Goal: Information Seeking & Learning: Learn about a topic

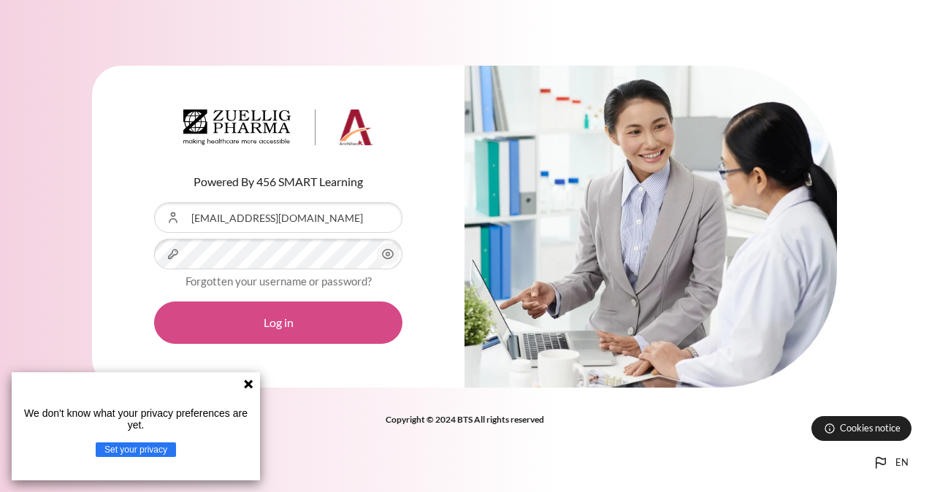
click at [285, 315] on button "Log in" at bounding box center [278, 323] width 248 height 42
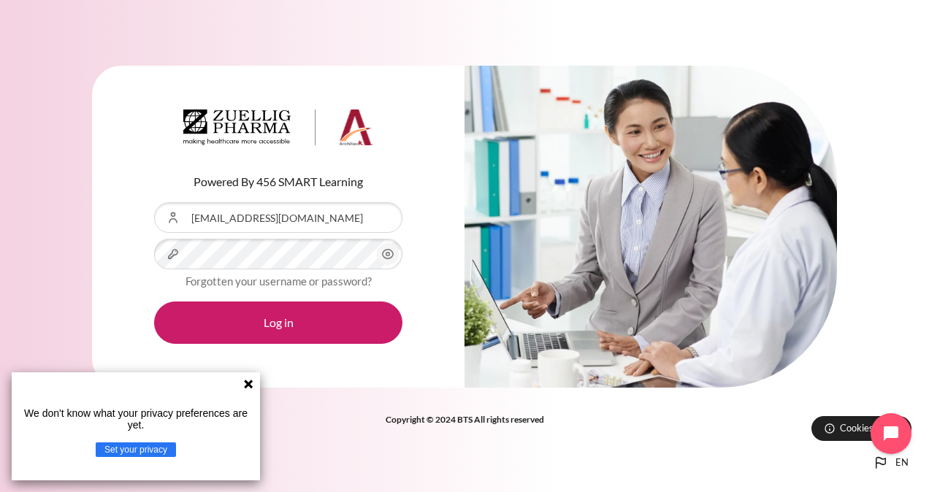
click at [247, 384] on icon at bounding box center [248, 384] width 9 height 9
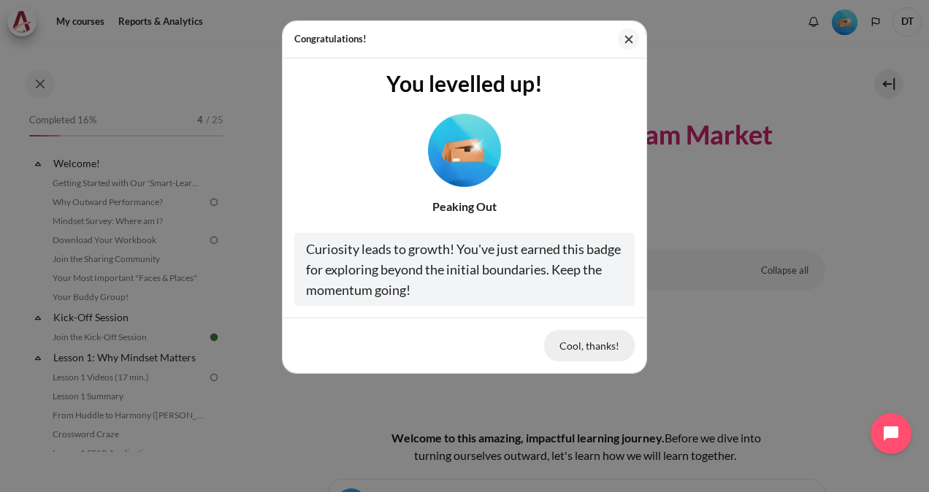
click at [589, 345] on button "Cool, thanks!" at bounding box center [589, 345] width 91 height 31
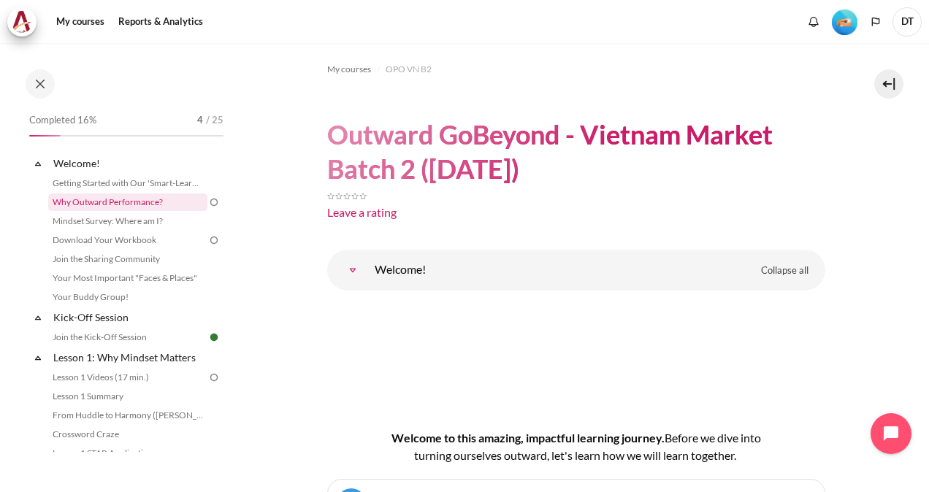
click at [134, 207] on link "Why Outward Performance?" at bounding box center [127, 203] width 159 height 18
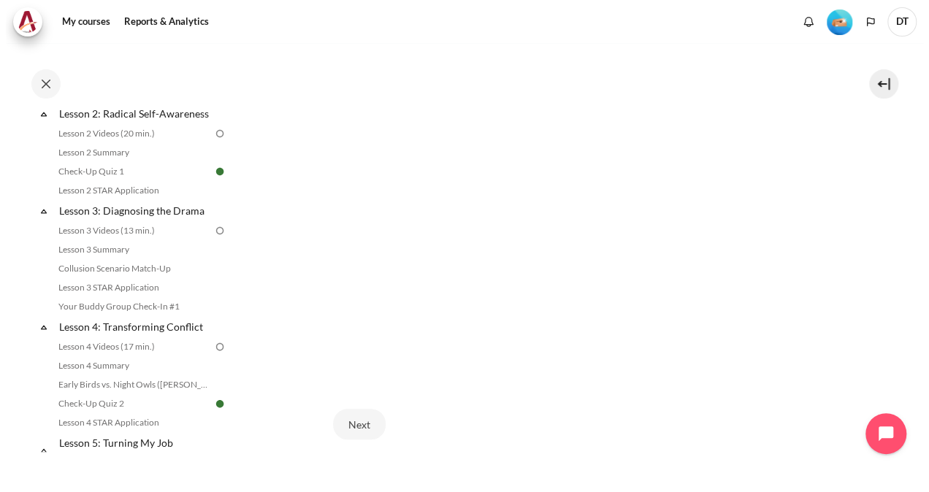
scroll to position [308, 0]
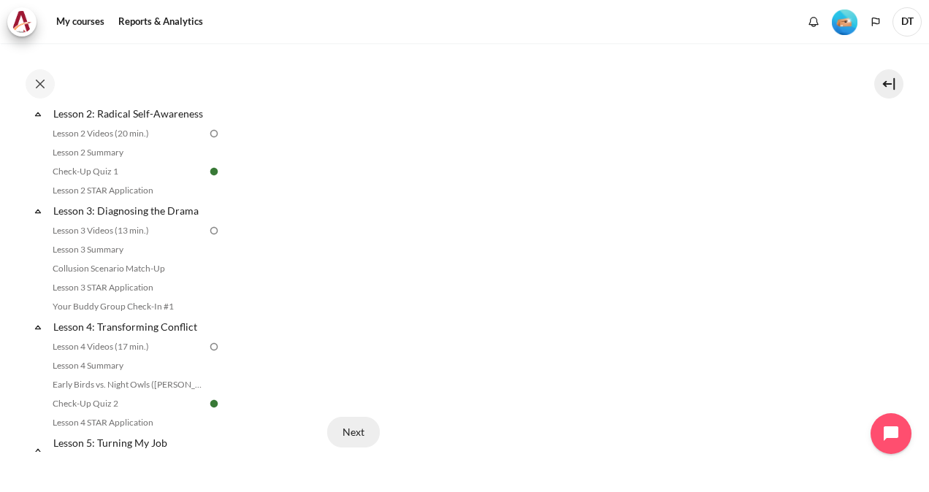
click at [353, 429] on button "Next" at bounding box center [353, 432] width 53 height 31
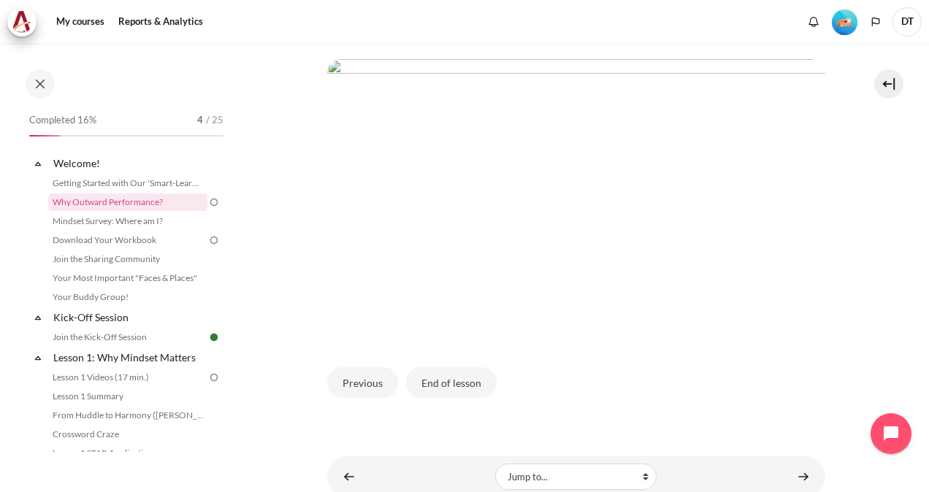
scroll to position [403, 0]
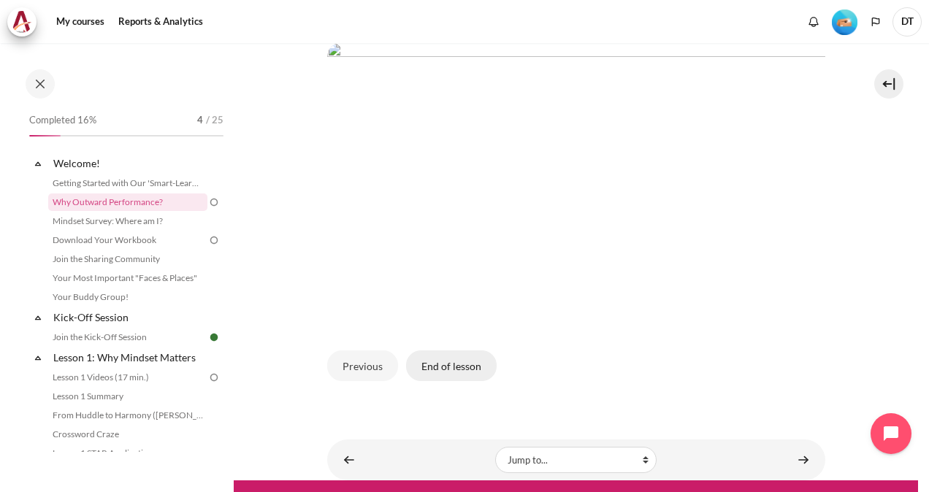
click at [465, 363] on button "End of lesson" at bounding box center [451, 366] width 91 height 31
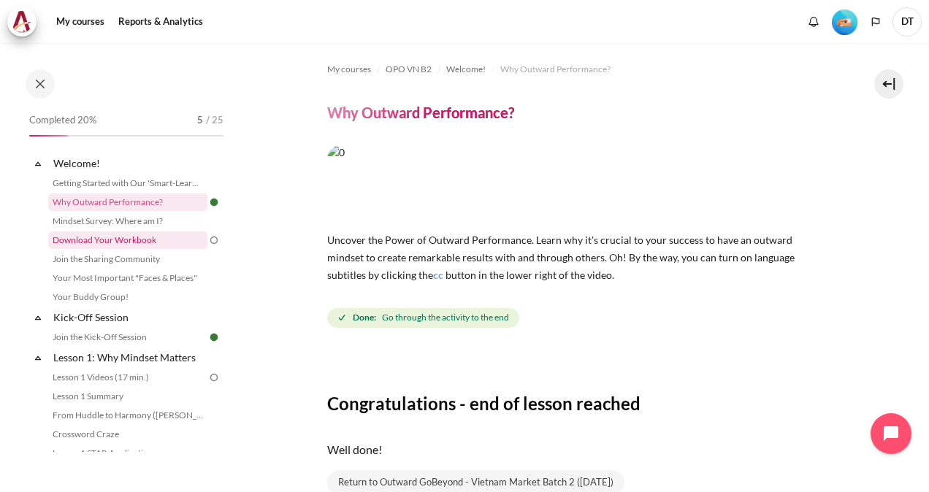
click at [110, 242] on link "Download Your Workbook" at bounding box center [127, 241] width 159 height 18
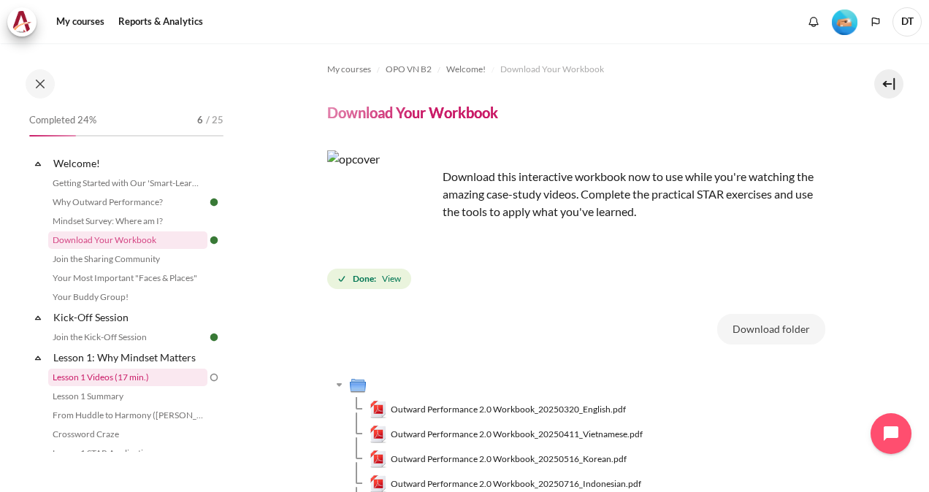
click at [110, 374] on link "Lesson 1 Videos (17 min.)" at bounding box center [127, 378] width 159 height 18
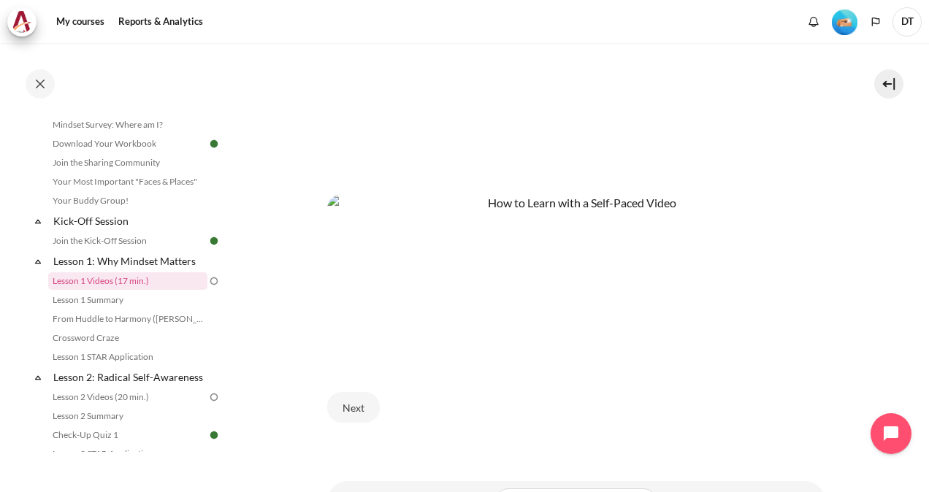
scroll to position [566, 0]
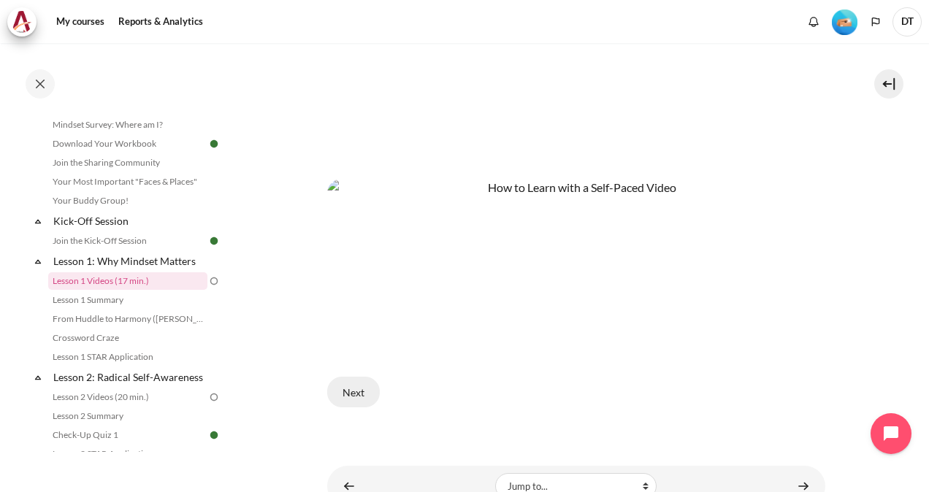
click at [345, 405] on button "Next" at bounding box center [353, 392] width 53 height 31
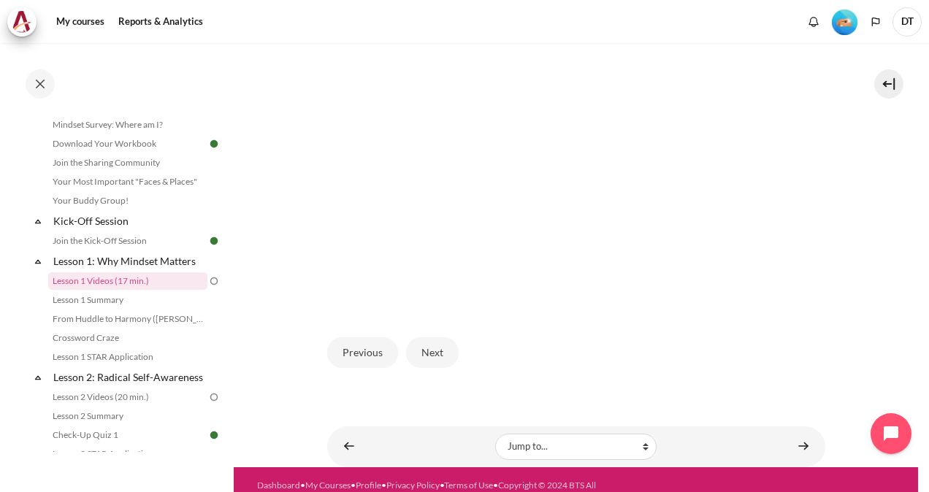
scroll to position [363, 0]
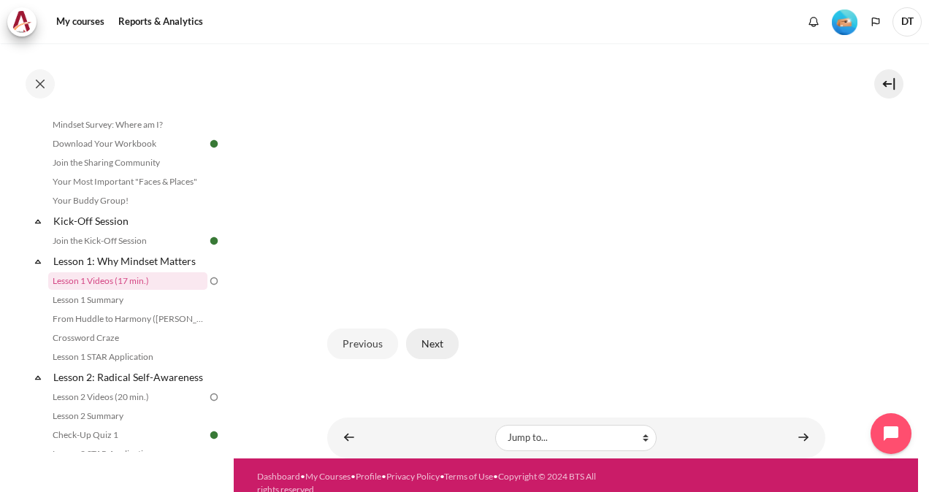
click at [425, 359] on button "Next" at bounding box center [432, 344] width 53 height 31
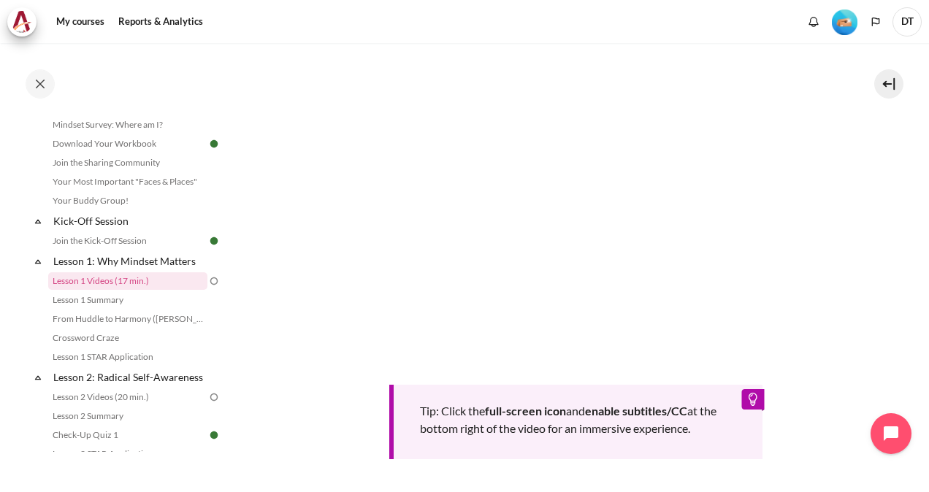
scroll to position [622, 0]
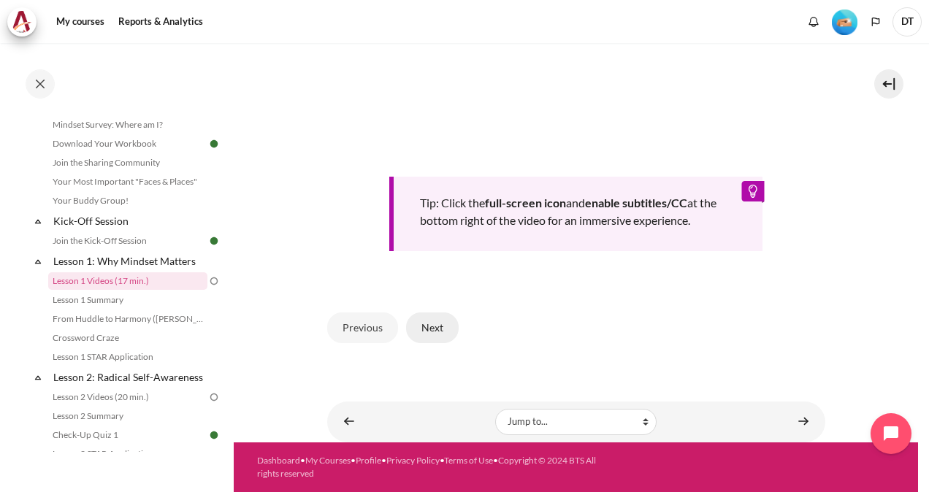
click at [435, 328] on button "Next" at bounding box center [432, 328] width 53 height 31
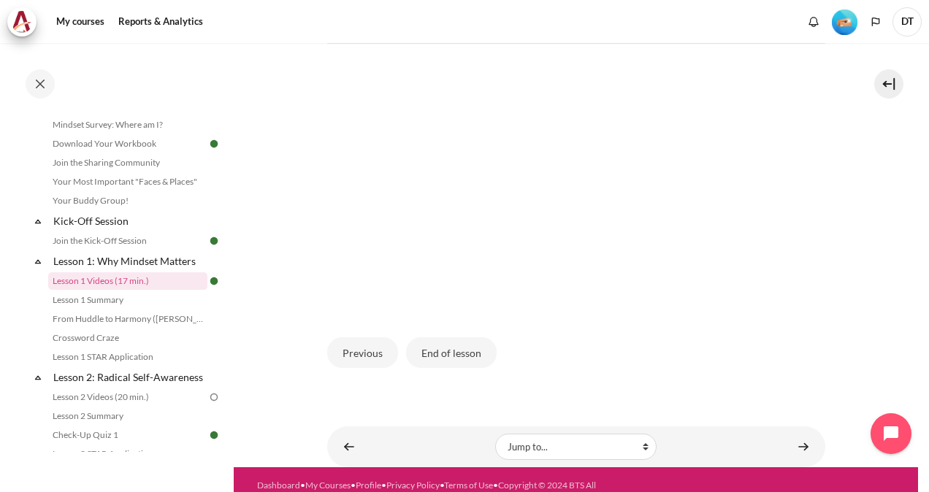
scroll to position [399, 0]
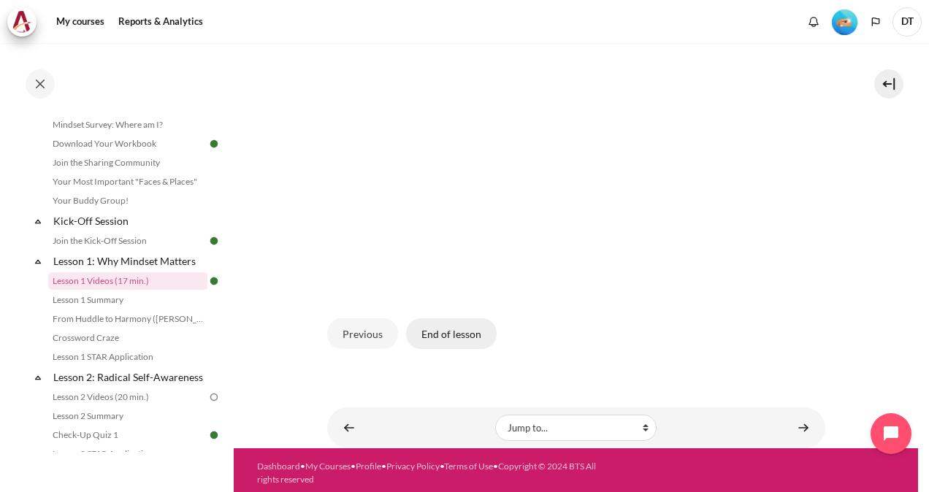
click at [454, 326] on button "End of lesson" at bounding box center [451, 333] width 91 height 31
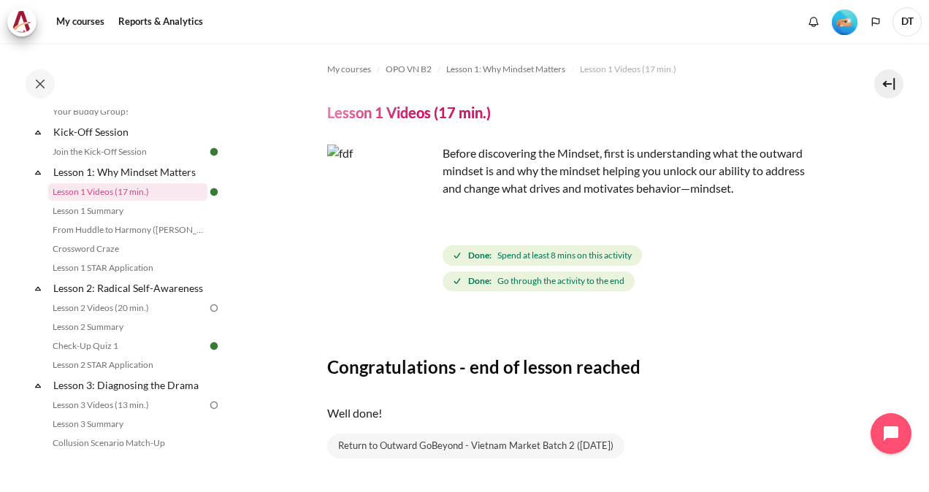
scroll to position [183, 0]
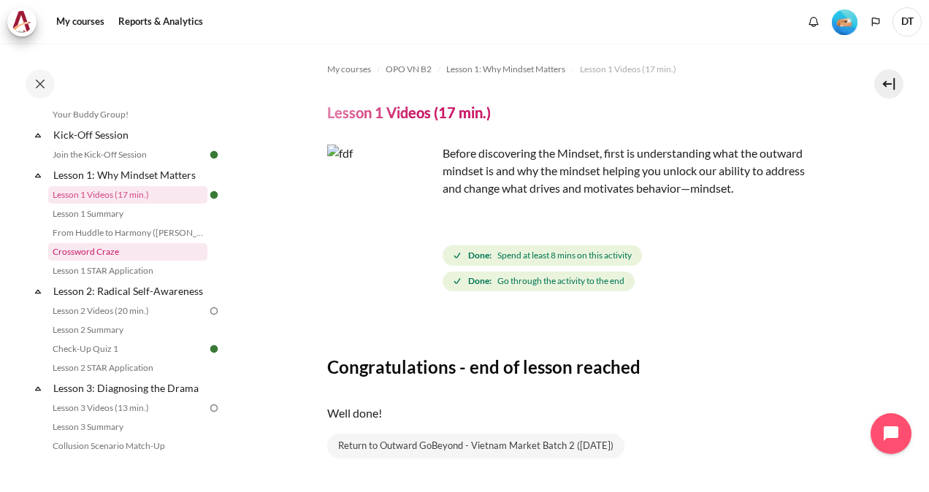
click at [105, 256] on link "Crossword Craze" at bounding box center [127, 252] width 159 height 18
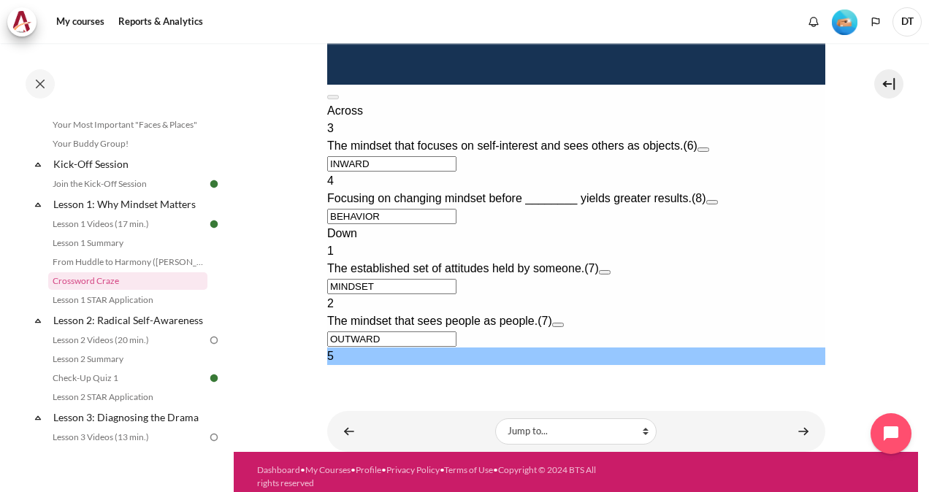
scroll to position [860, 0]
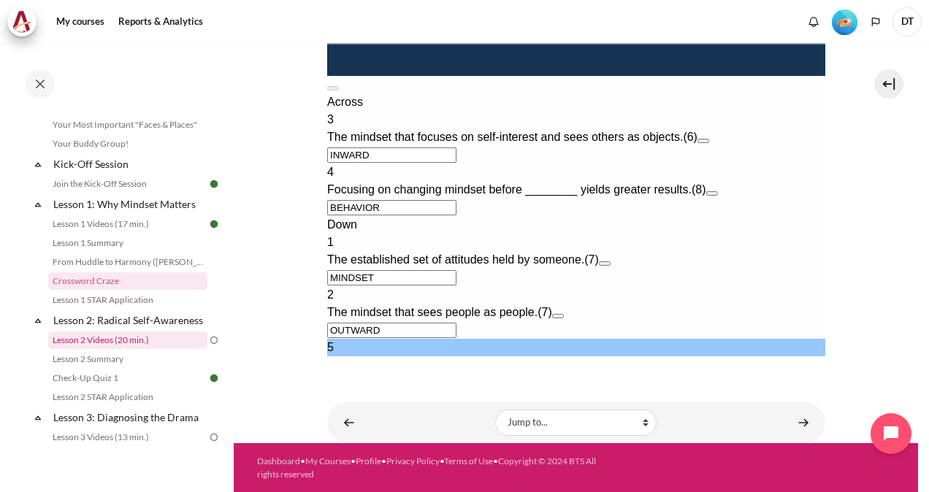
click at [115, 349] on link "Lesson 2 Videos (20 min.)" at bounding box center [127, 341] width 159 height 18
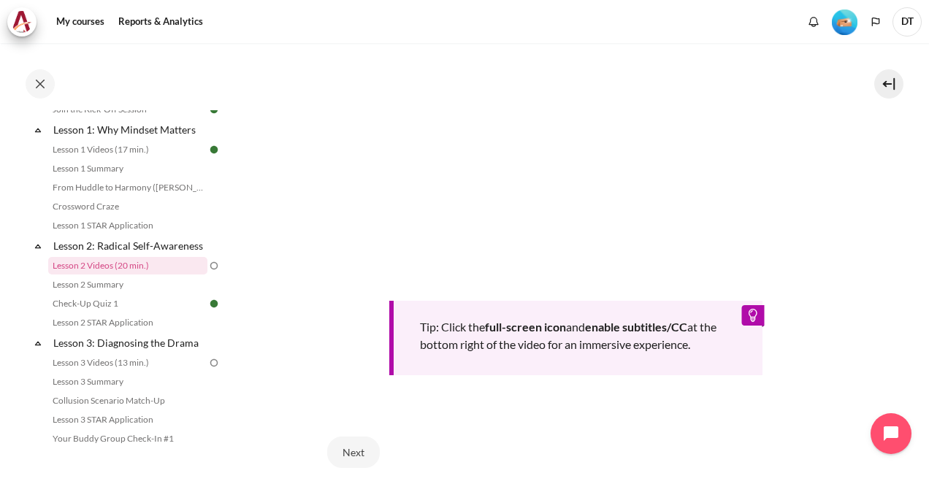
scroll to position [513, 0]
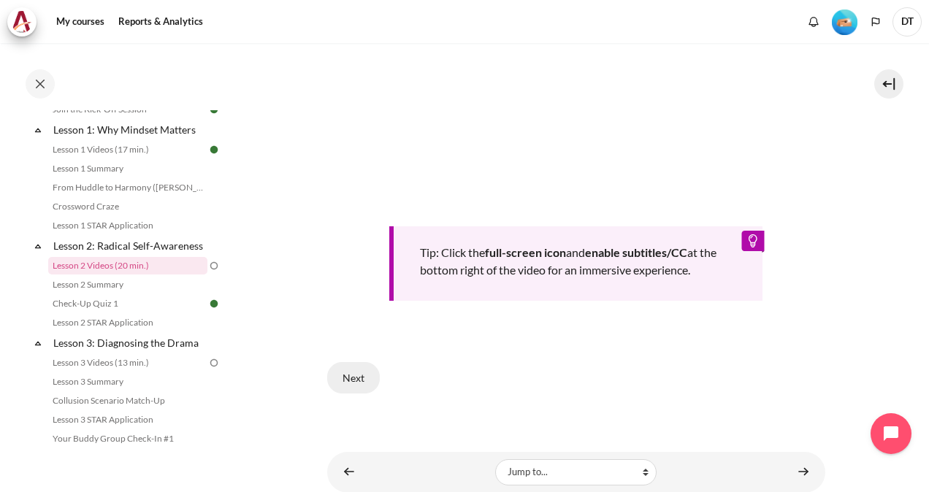
click at [348, 372] on button "Next" at bounding box center [353, 377] width 53 height 31
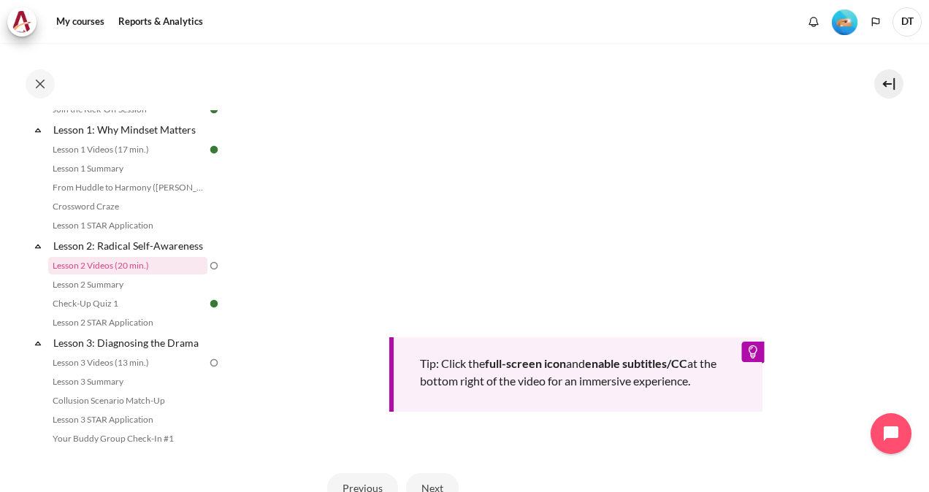
scroll to position [431, 0]
click at [432, 478] on button "Next" at bounding box center [432, 486] width 53 height 31
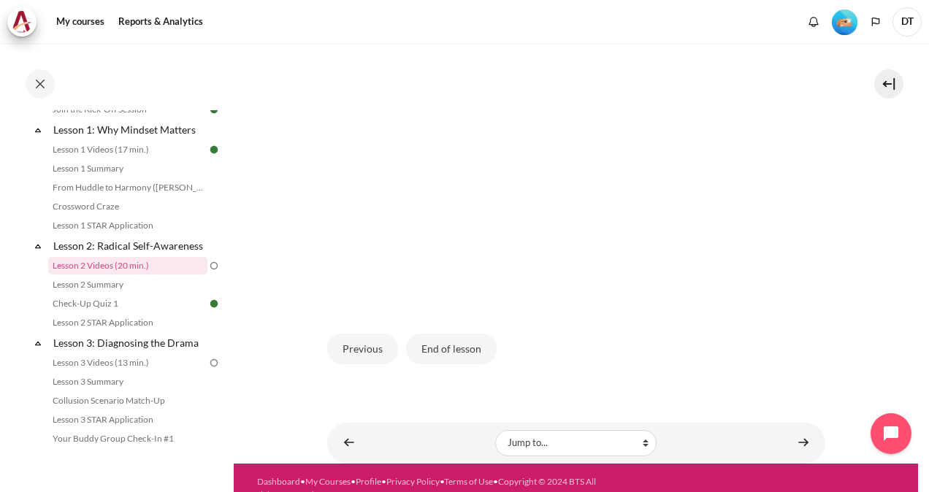
scroll to position [388, 0]
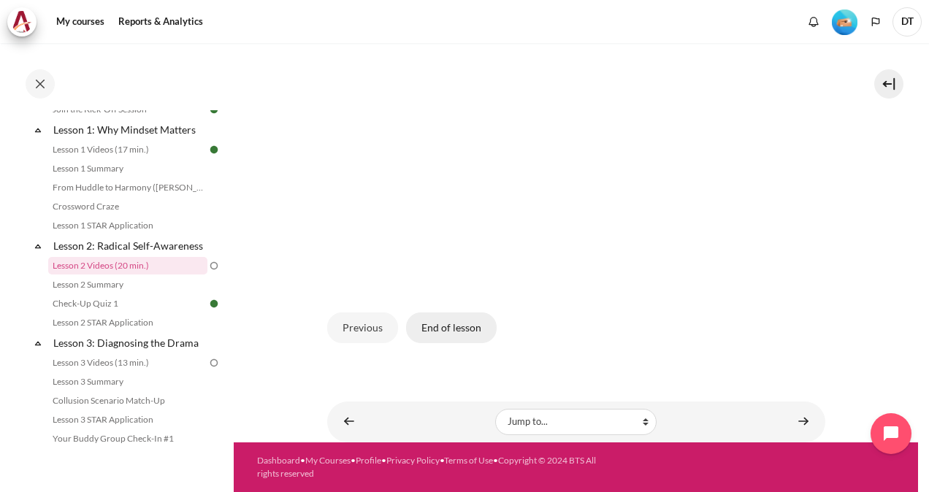
click at [440, 323] on button "End of lesson" at bounding box center [451, 328] width 91 height 31
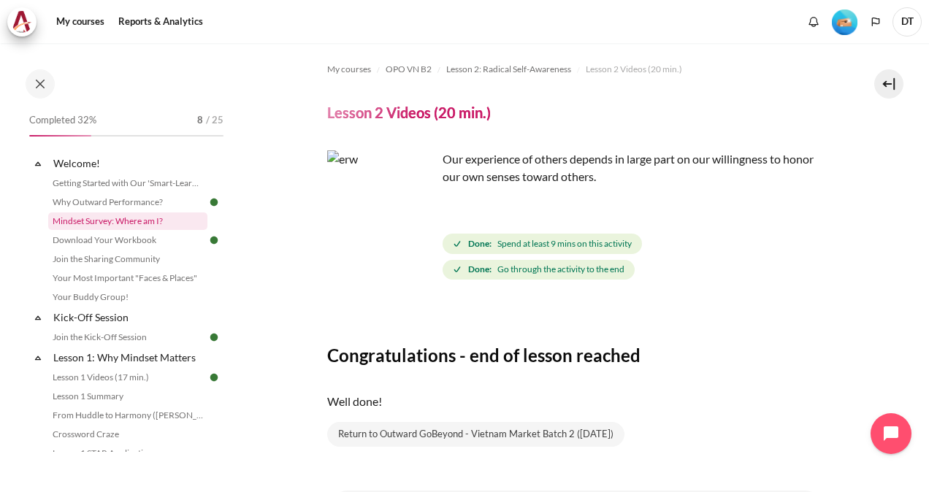
click at [121, 219] on link "Mindset Survey: Where am I?" at bounding box center [127, 222] width 159 height 18
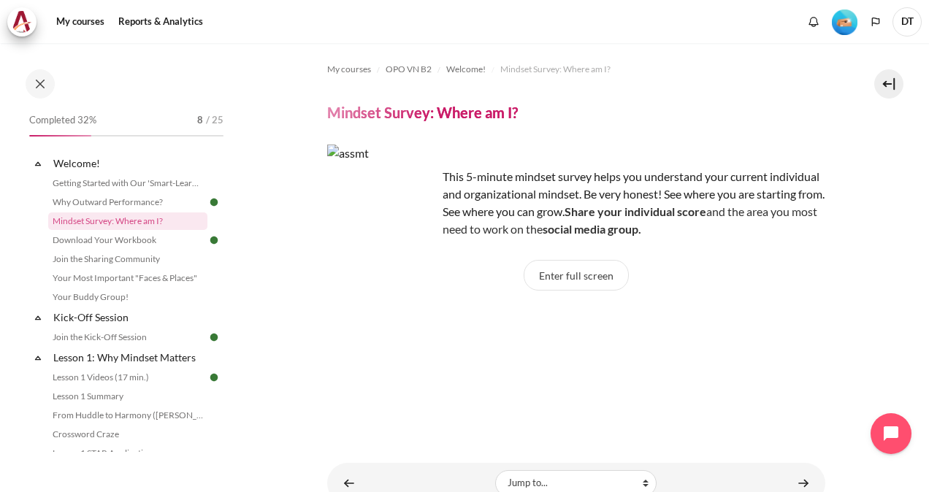
scroll to position [61, 0]
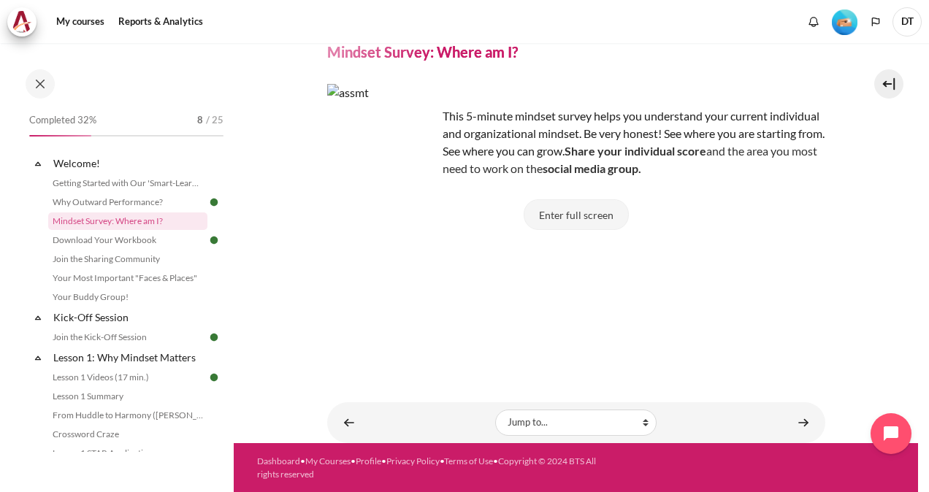
click at [595, 209] on button "Enter full screen" at bounding box center [576, 214] width 105 height 31
click at [565, 218] on button "Enter full screen" at bounding box center [576, 214] width 105 height 31
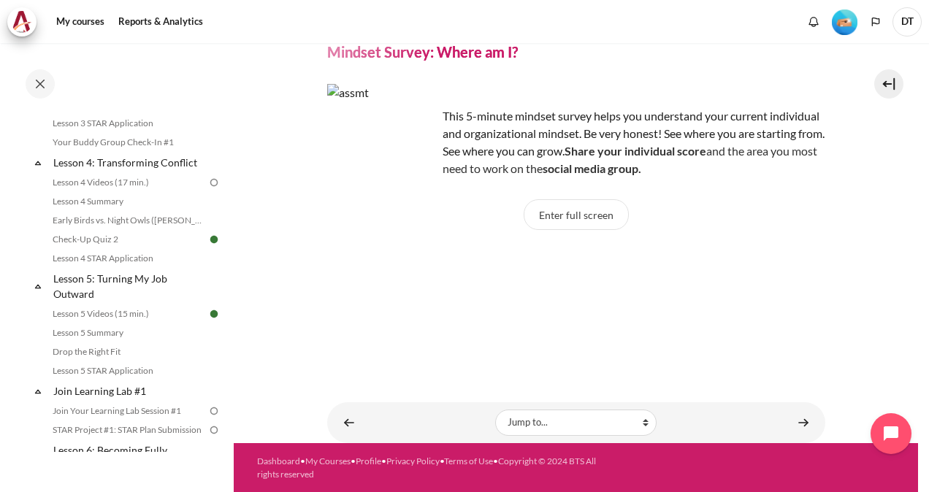
scroll to position [0, 0]
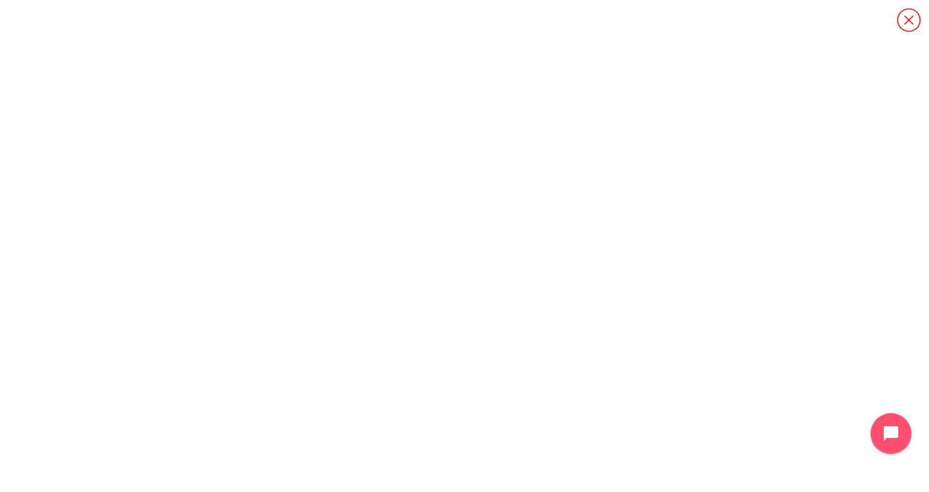
click at [909, 18] on icon "Content" at bounding box center [909, 20] width 26 height 26
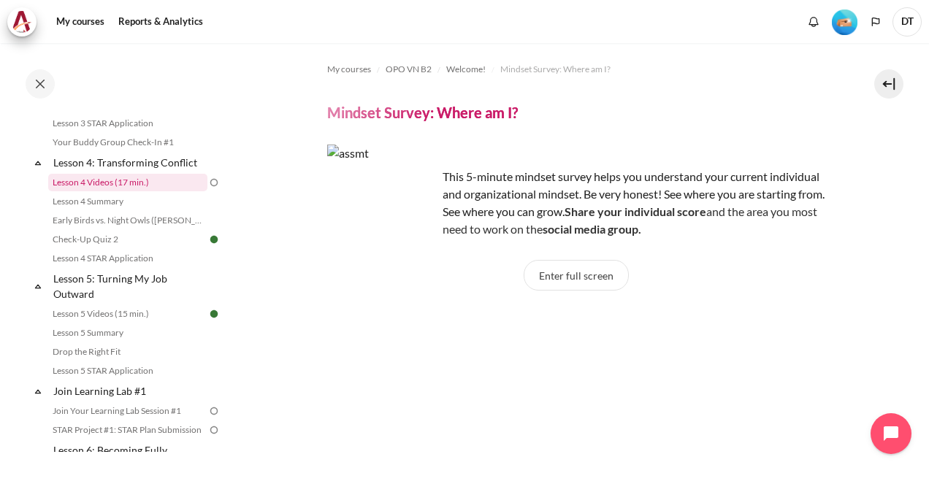
click at [124, 191] on link "Lesson 4 Videos (17 min.)" at bounding box center [127, 183] width 159 height 18
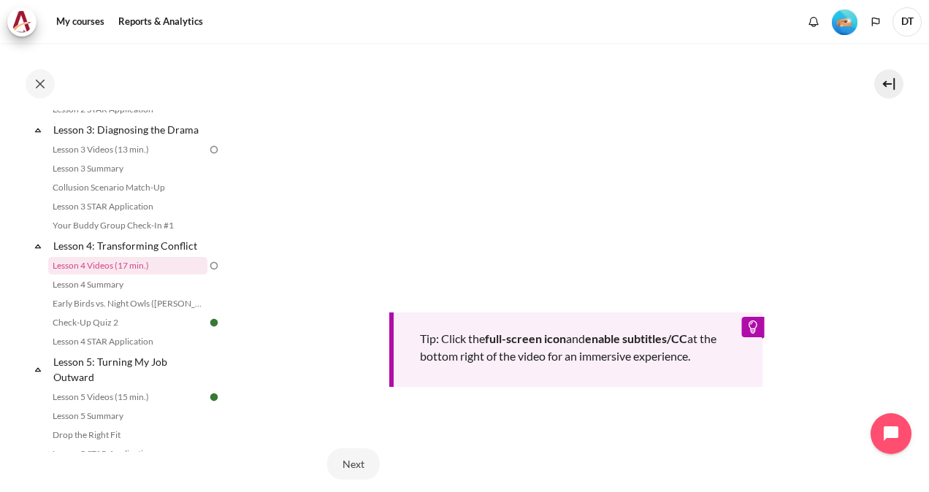
scroll to position [437, 0]
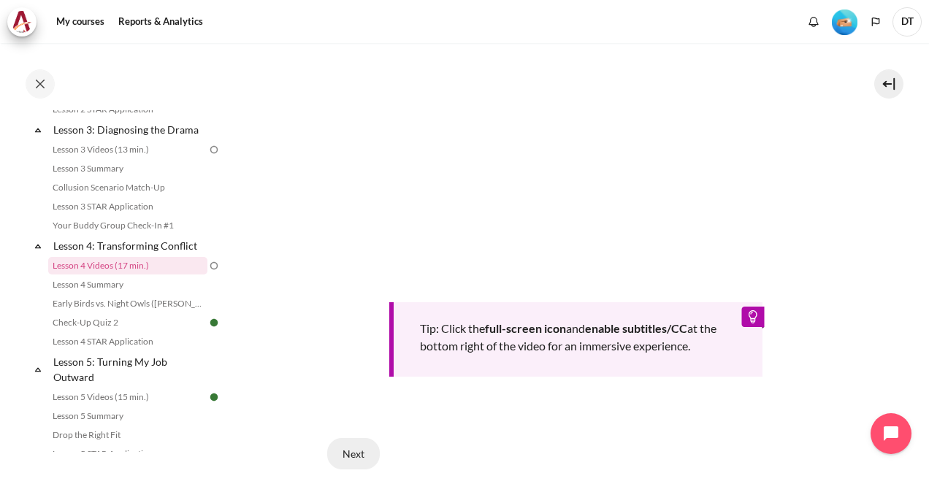
click at [368, 445] on button "Next" at bounding box center [353, 453] width 53 height 31
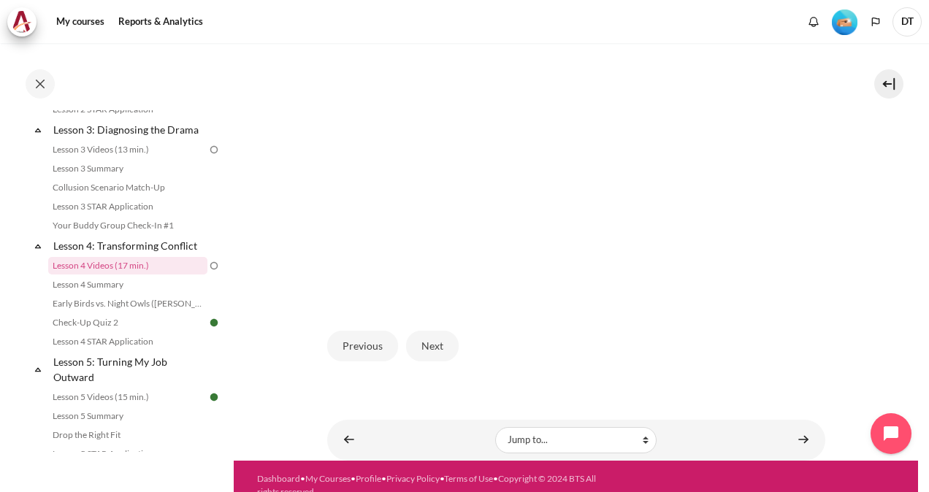
scroll to position [362, 0]
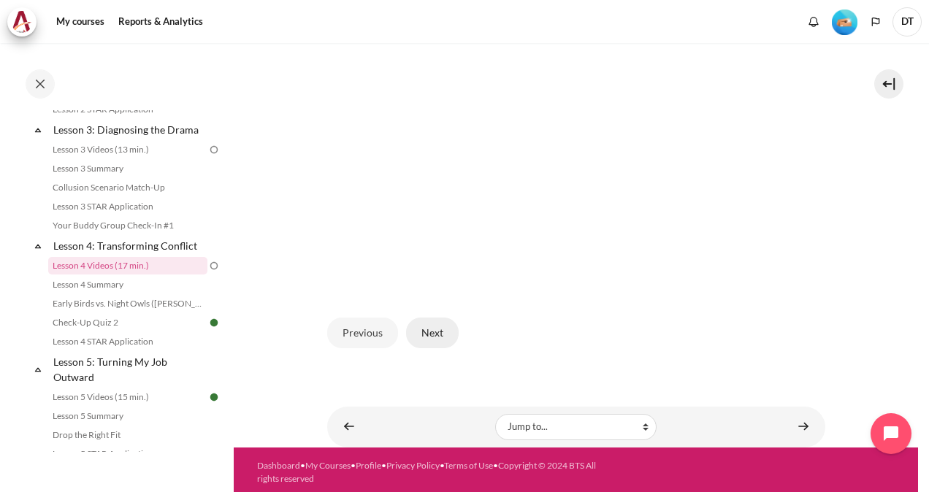
click at [429, 335] on button "Next" at bounding box center [432, 333] width 53 height 31
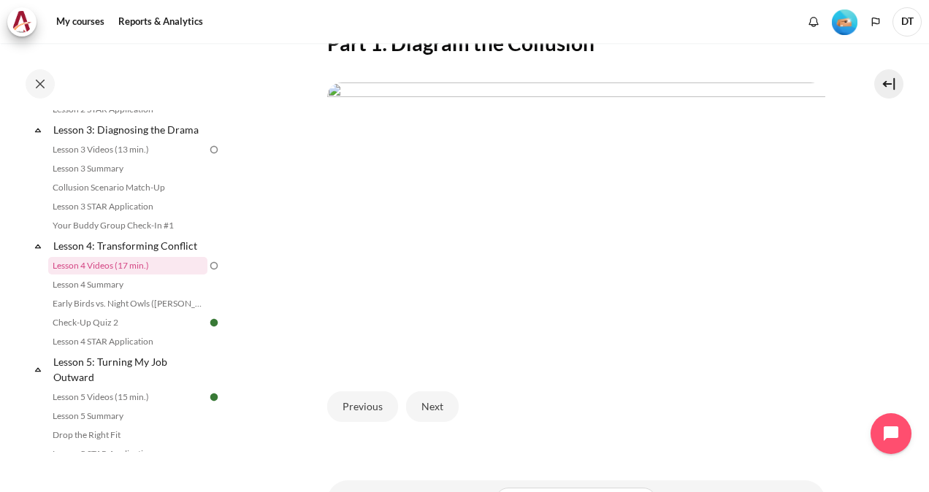
scroll to position [355, 0]
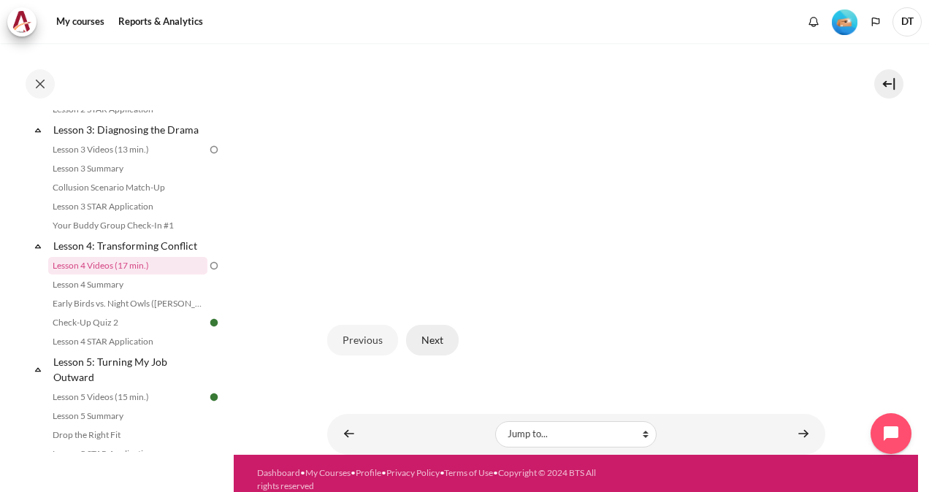
click at [438, 345] on button "Next" at bounding box center [432, 340] width 53 height 31
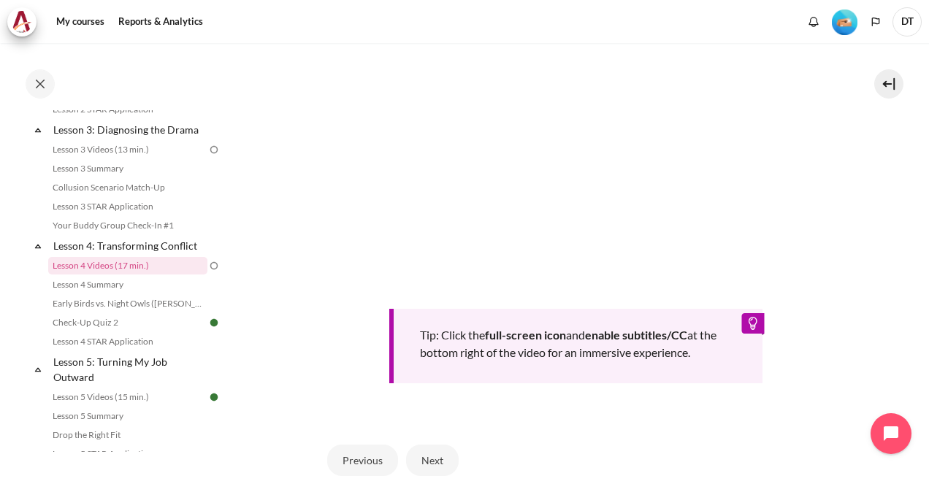
scroll to position [558, 0]
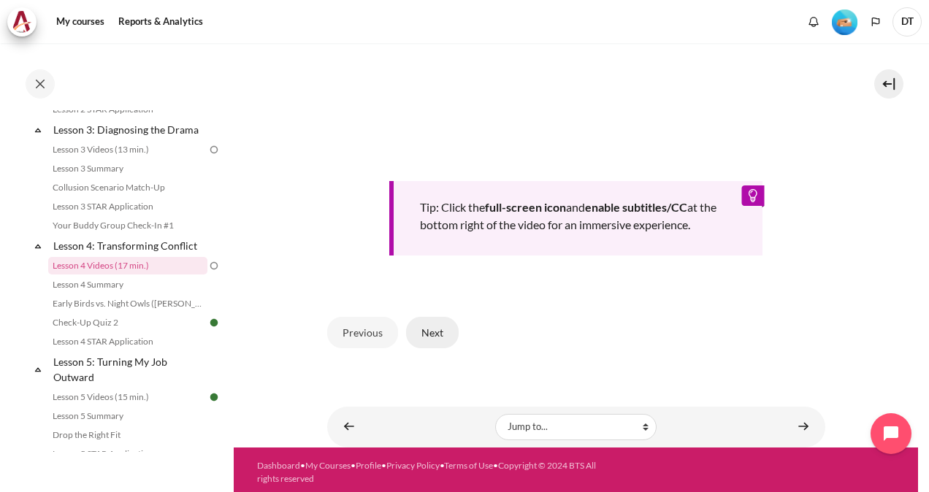
click at [425, 337] on button "Next" at bounding box center [432, 332] width 53 height 31
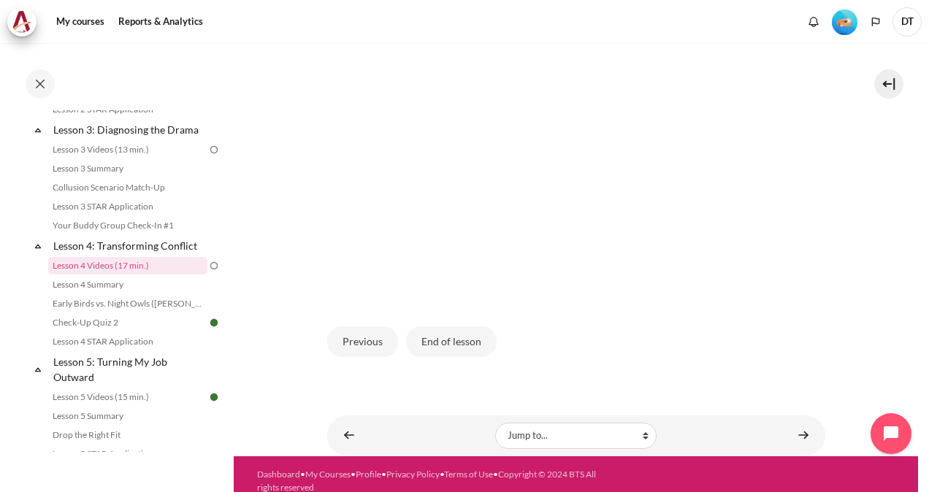
scroll to position [362, 0]
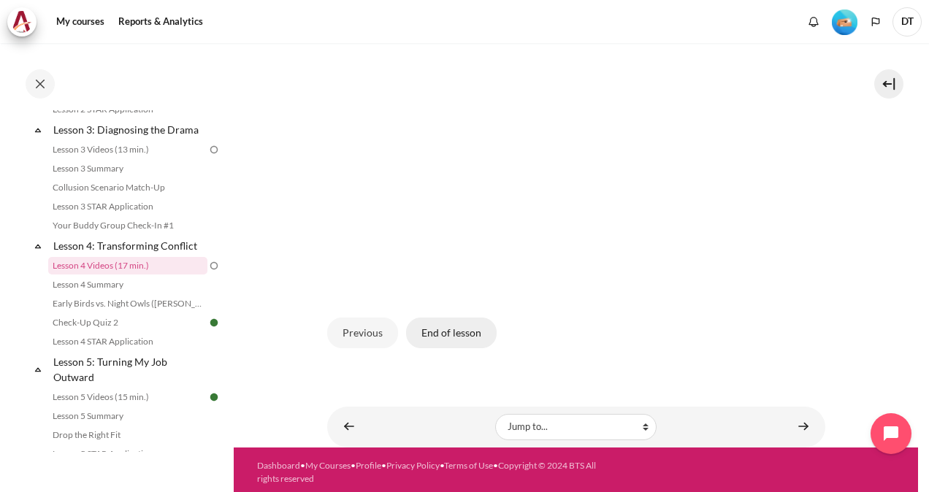
click at [455, 336] on button "End of lesson" at bounding box center [451, 333] width 91 height 31
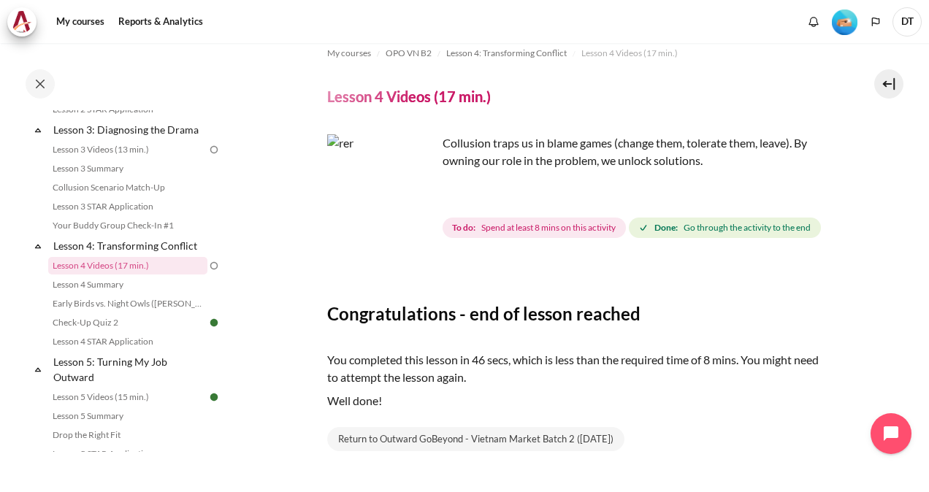
scroll to position [13, 0]
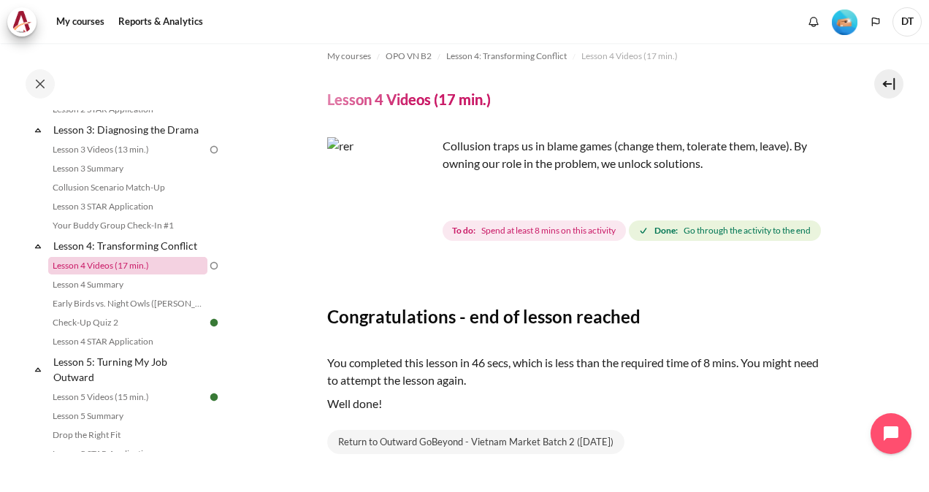
click at [132, 275] on link "Lesson 4 Videos (17 min.)" at bounding box center [127, 266] width 159 height 18
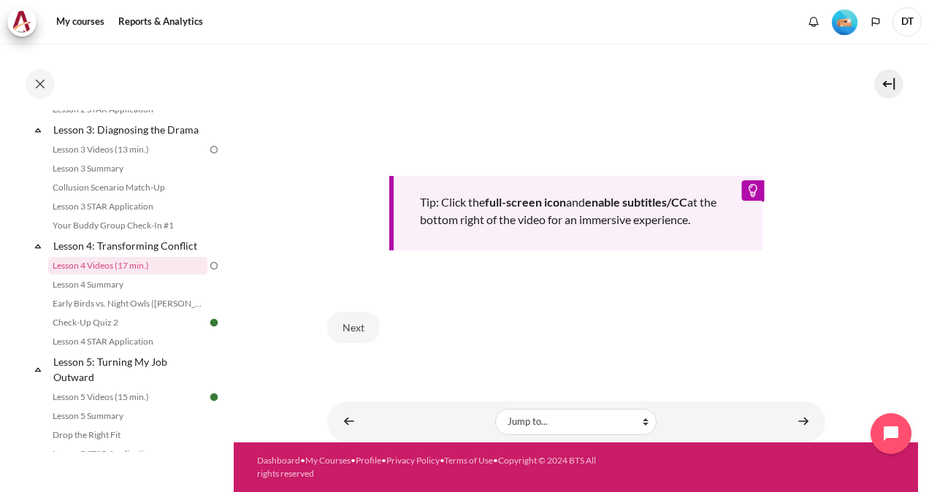
scroll to position [584, 0]
click at [358, 340] on button "Next" at bounding box center [353, 327] width 53 height 31
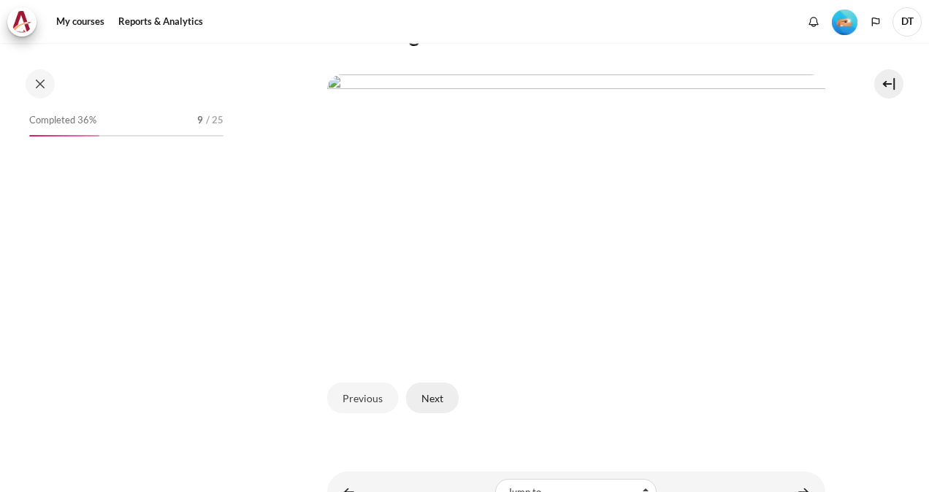
scroll to position [441, 0]
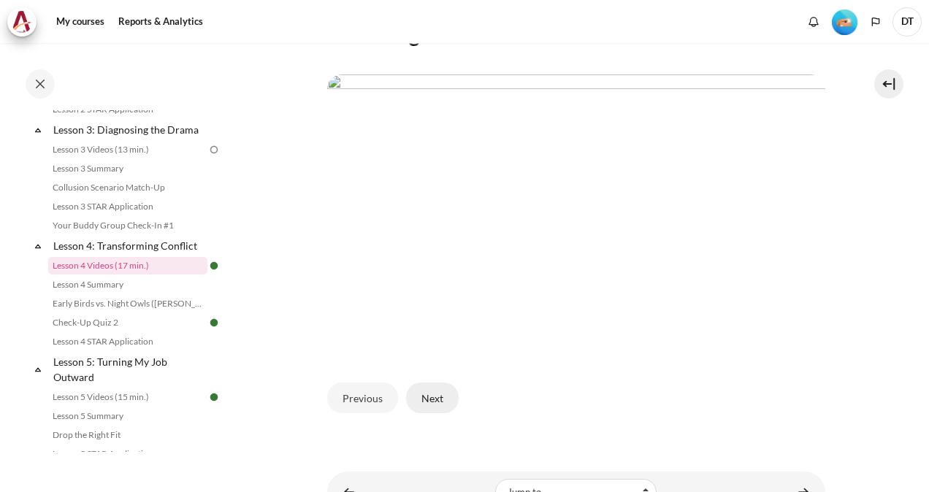
click at [435, 394] on button "Next" at bounding box center [432, 398] width 53 height 31
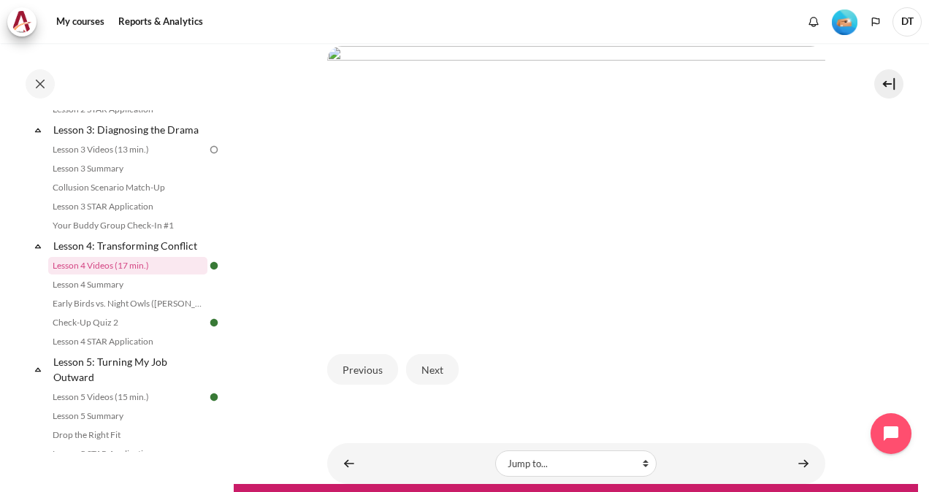
scroll to position [357, 0]
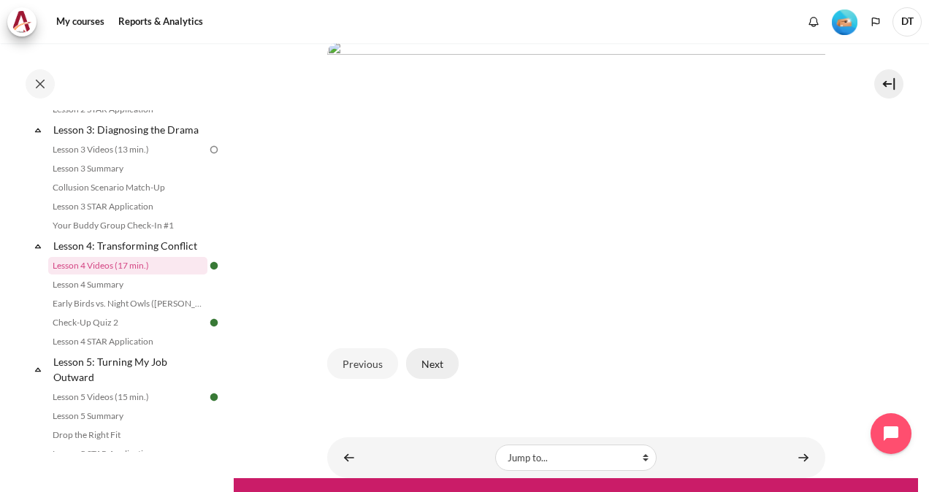
click at [428, 363] on button "Next" at bounding box center [432, 363] width 53 height 31
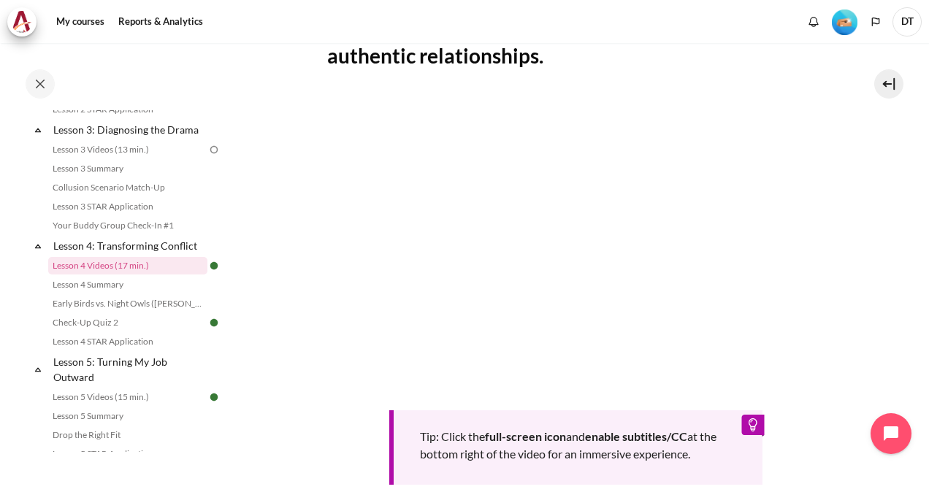
scroll to position [584, 0]
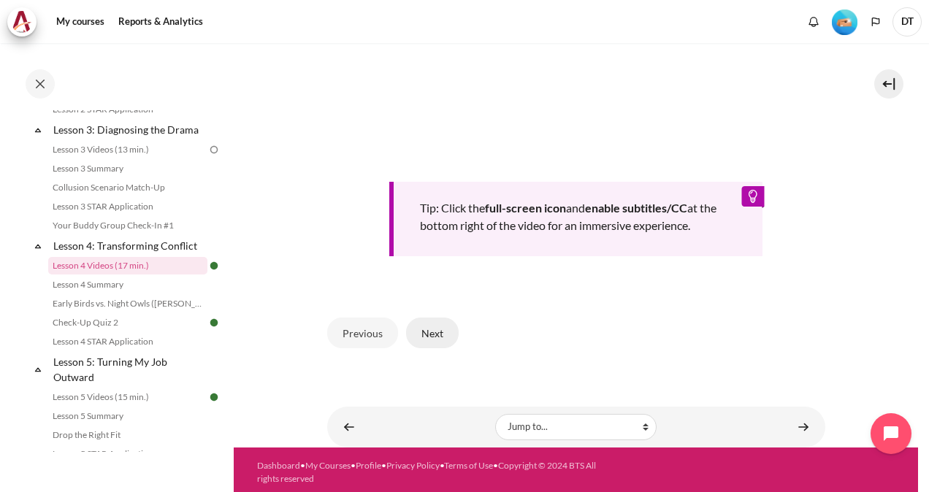
click at [425, 336] on button "Next" at bounding box center [432, 333] width 53 height 31
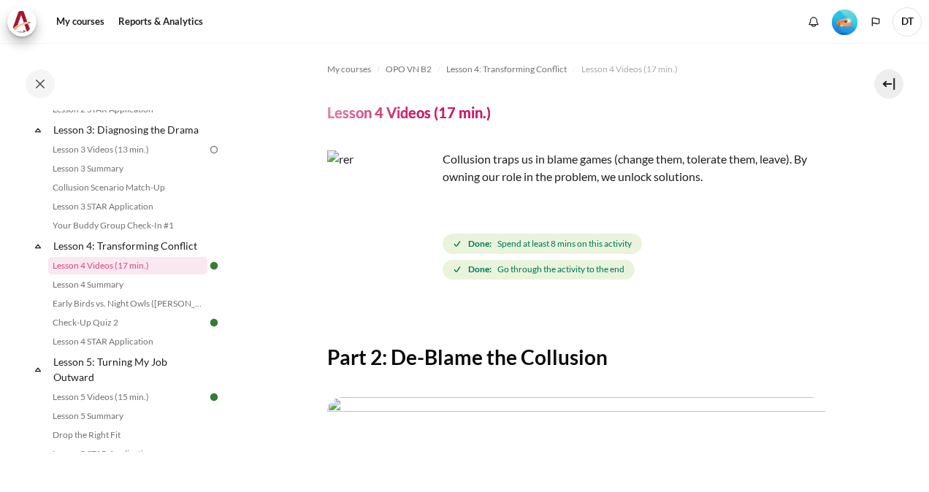
scroll to position [388, 0]
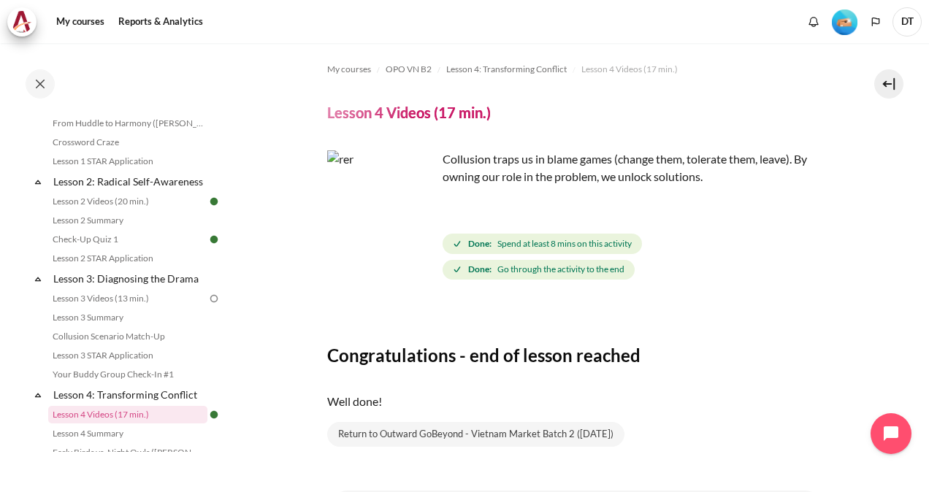
scroll to position [286, 0]
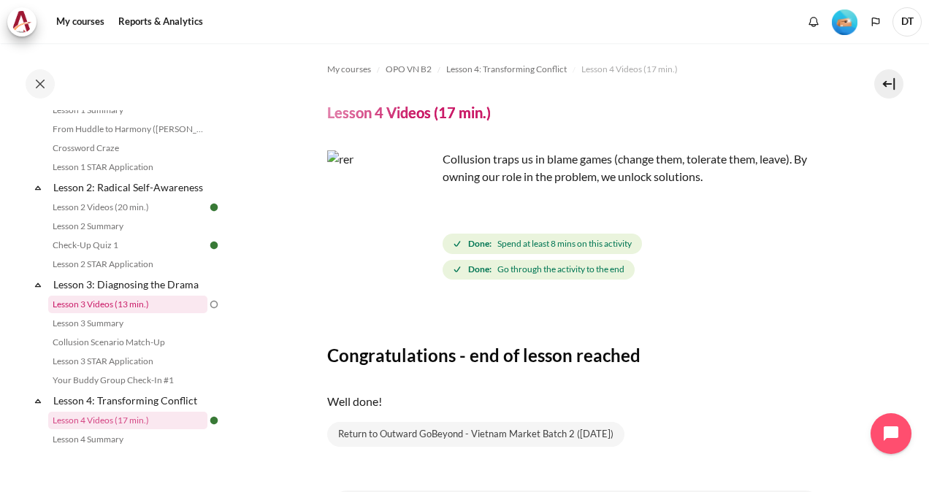
click at [115, 313] on link "Lesson 3 Videos (13 min.)" at bounding box center [127, 305] width 159 height 18
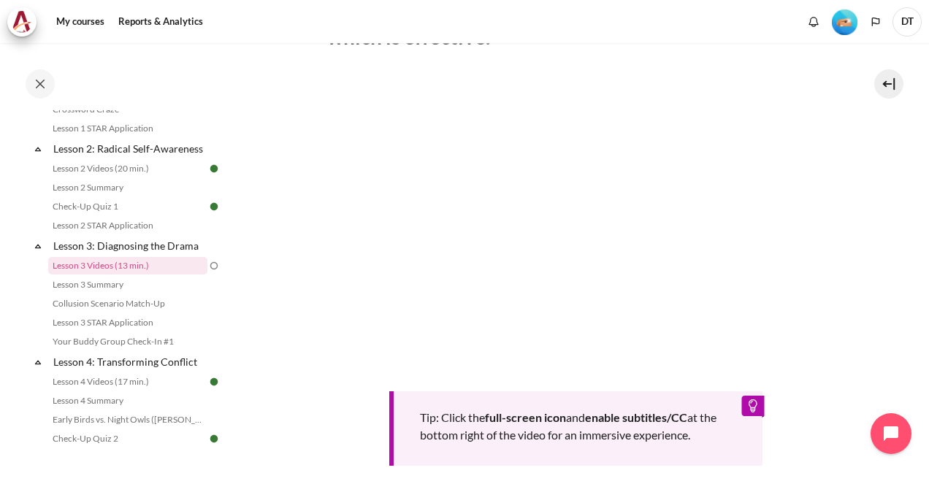
scroll to position [602, 0]
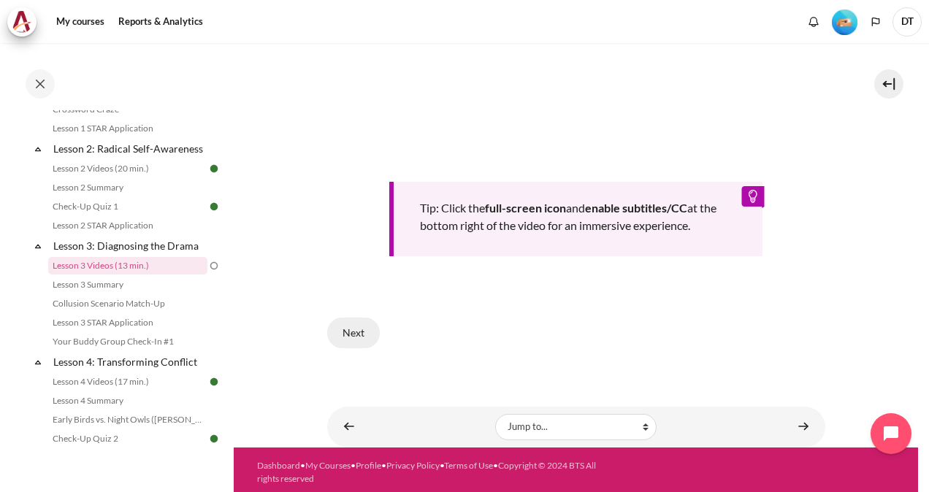
click at [348, 327] on button "Next" at bounding box center [353, 333] width 53 height 31
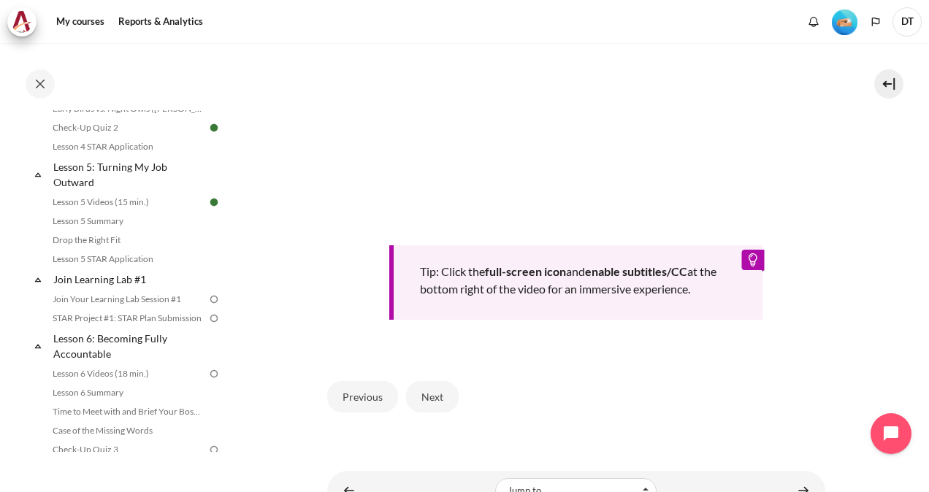
scroll to position [601, 0]
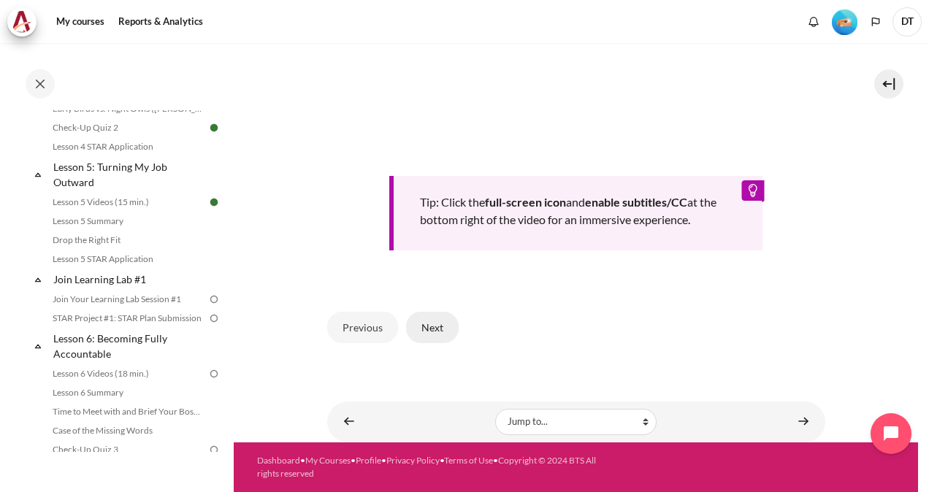
click at [426, 332] on button "Next" at bounding box center [432, 327] width 53 height 31
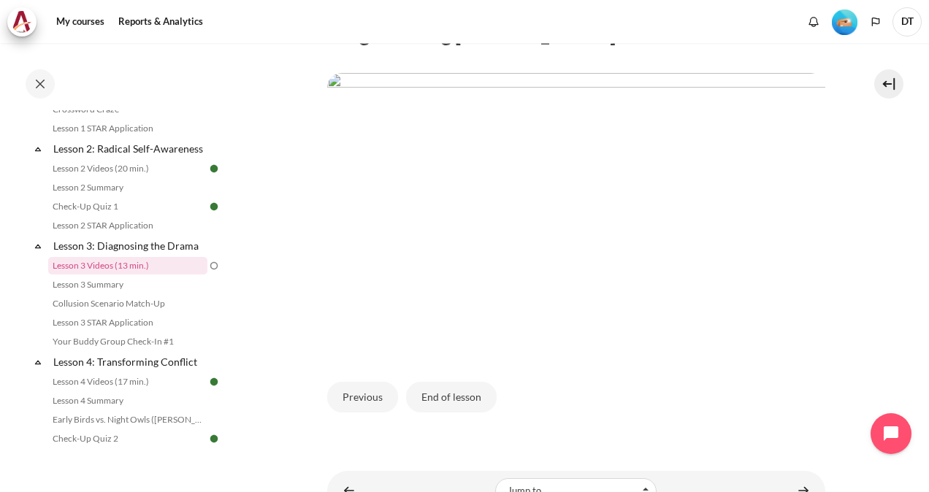
scroll to position [356, 0]
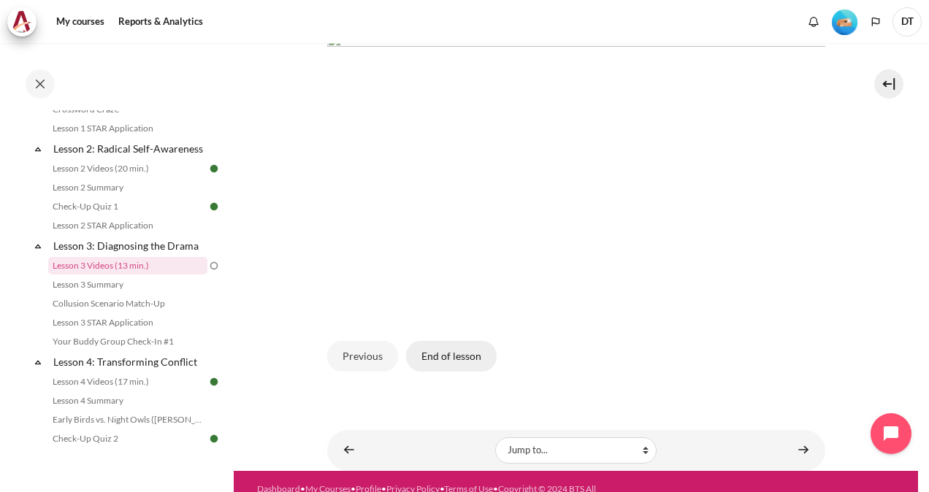
click at [456, 372] on button "End of lesson" at bounding box center [451, 356] width 91 height 31
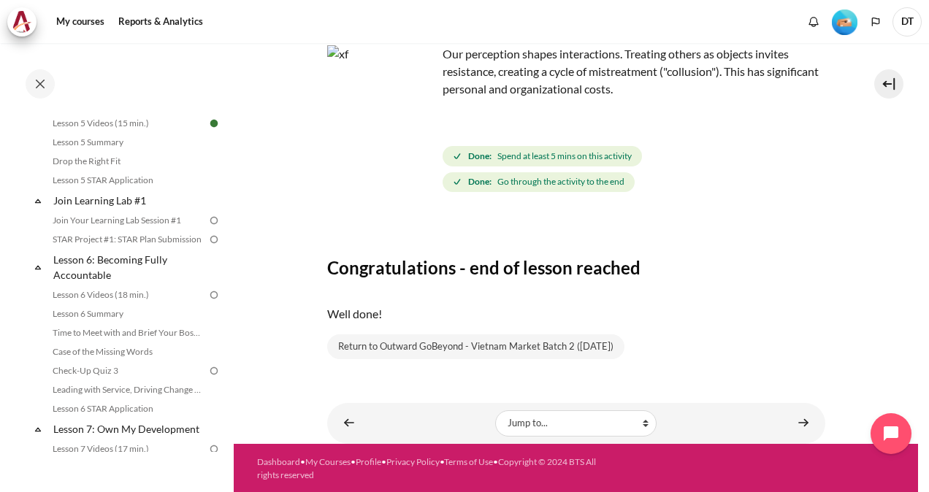
scroll to position [732, 0]
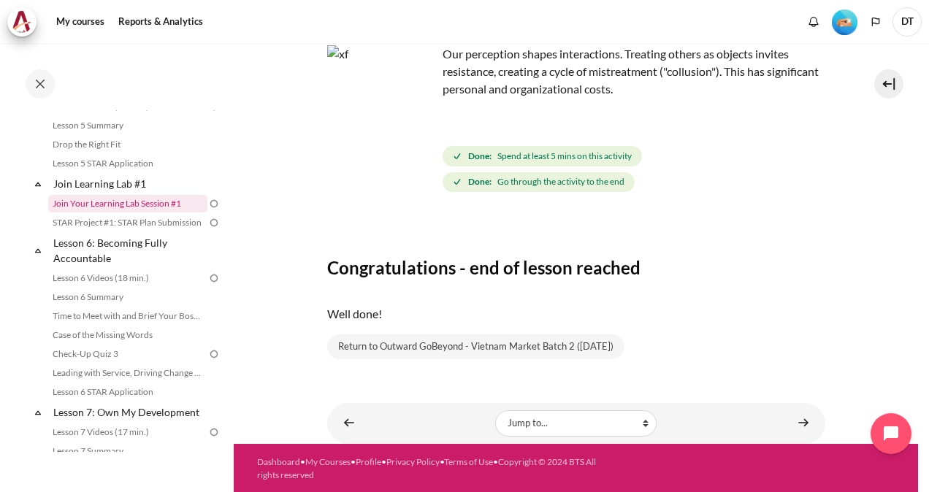
click at [128, 213] on link "Join Your Learning Lab Session #1" at bounding box center [127, 204] width 159 height 18
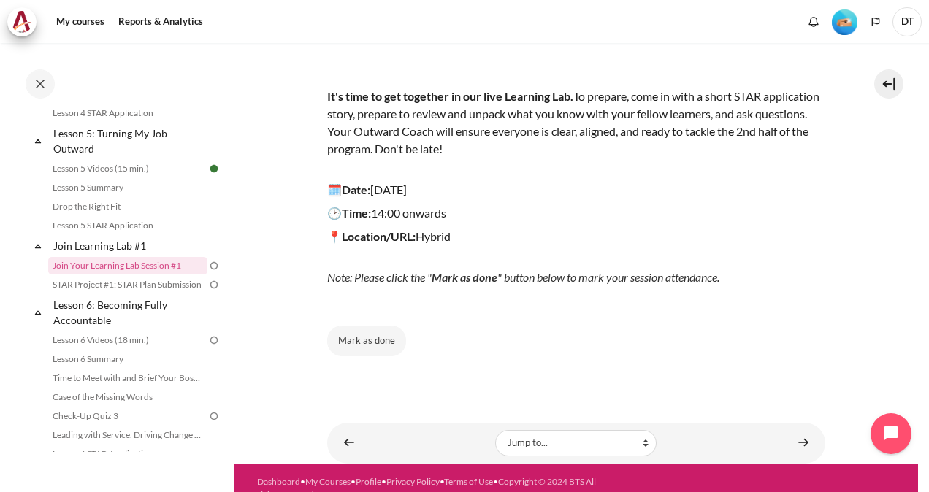
scroll to position [180, 0]
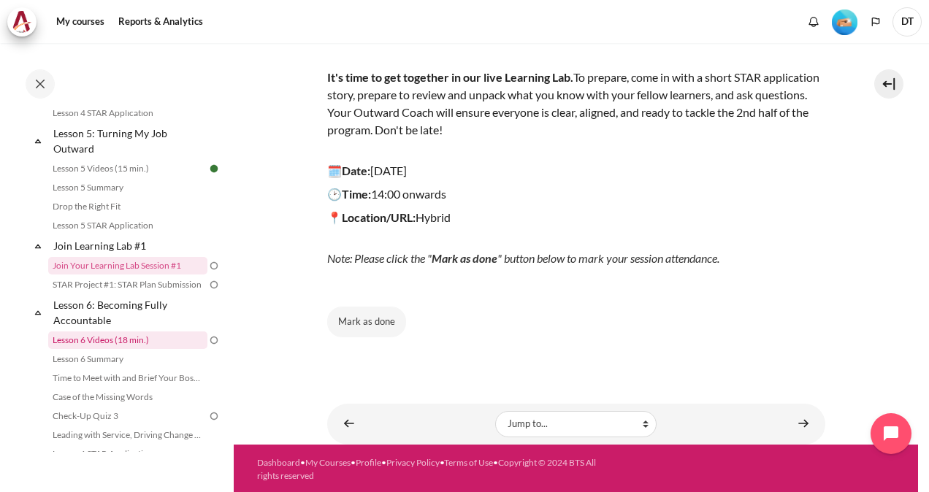
click at [123, 349] on link "Lesson 6 Videos (18 min.)" at bounding box center [127, 341] width 159 height 18
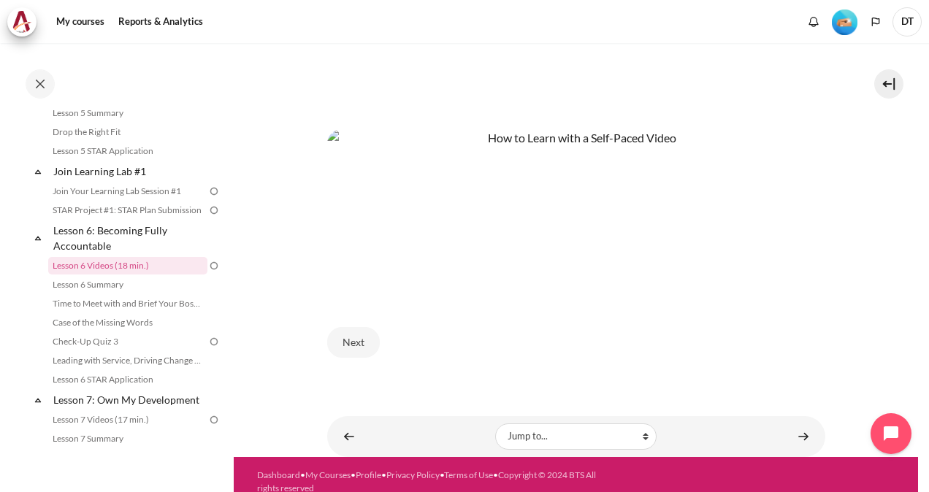
scroll to position [584, 0]
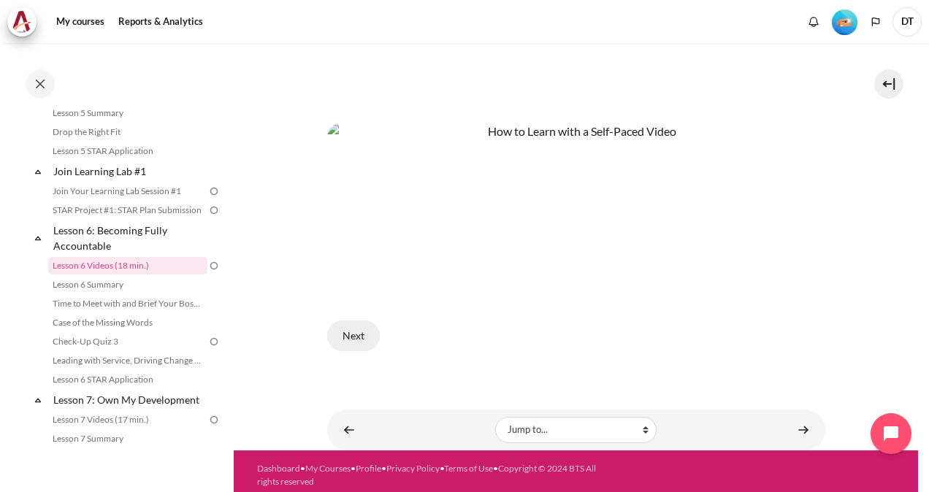
click at [364, 326] on button "Next" at bounding box center [353, 336] width 53 height 31
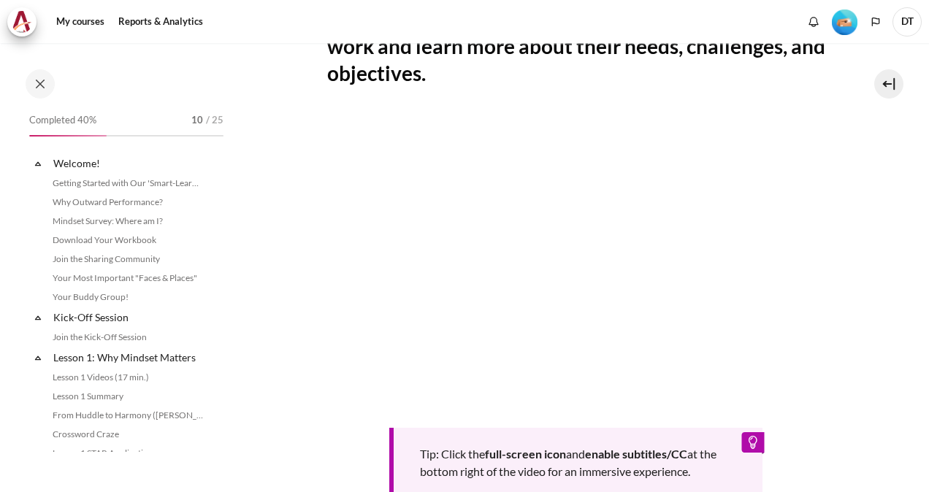
scroll to position [744, 0]
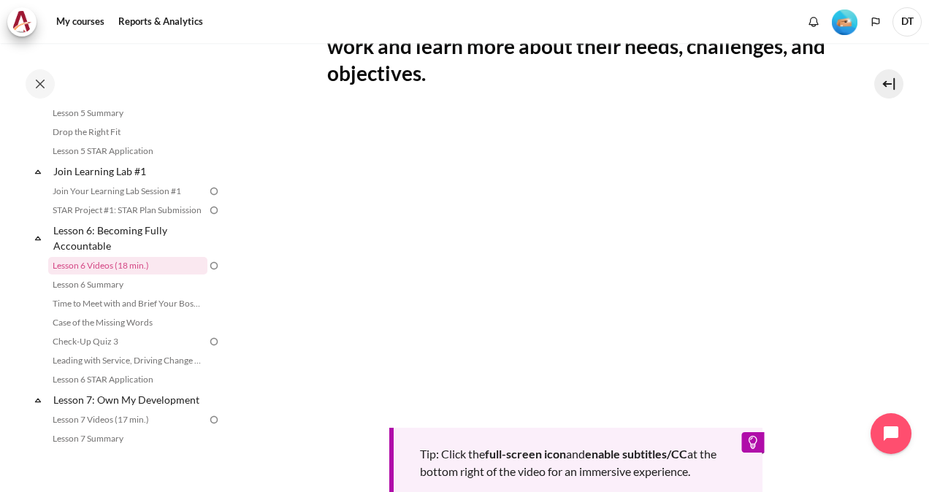
click at [920, 402] on div "My courses OPO VN B2 Lesson 6: Becoming Fully Accountable Lesson 6 Videos (18 m…" at bounding box center [464, 267] width 929 height 449
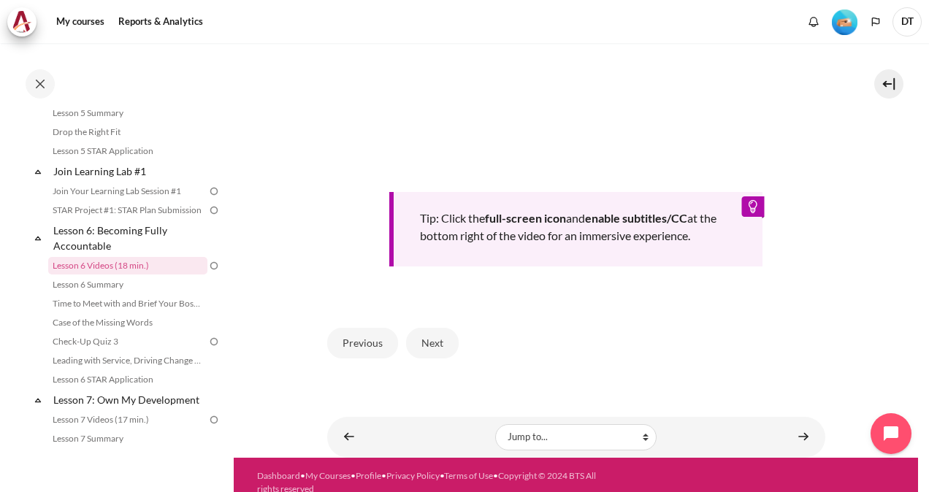
scroll to position [611, 0]
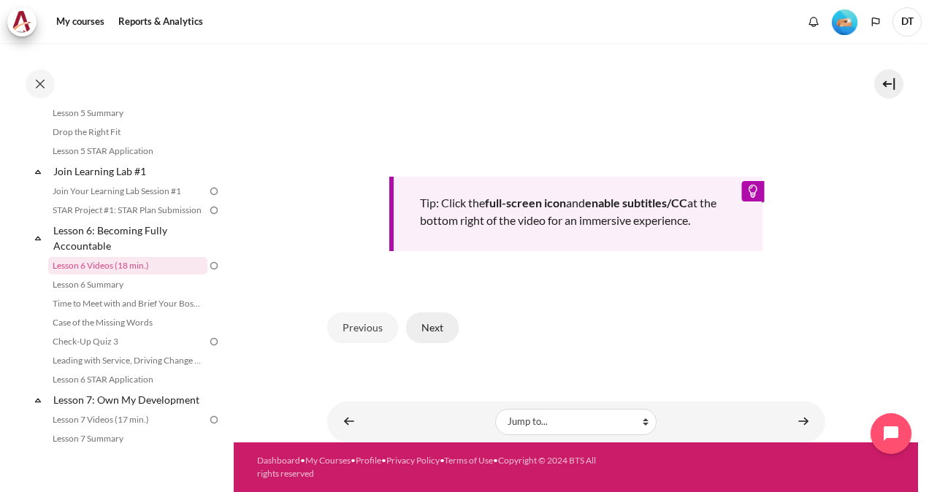
click at [424, 332] on button "Next" at bounding box center [432, 328] width 53 height 31
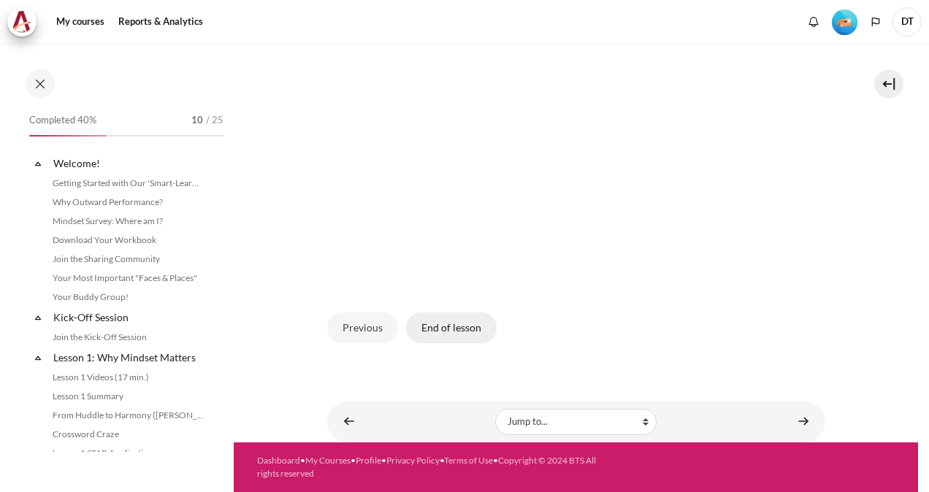
scroll to position [744, 0]
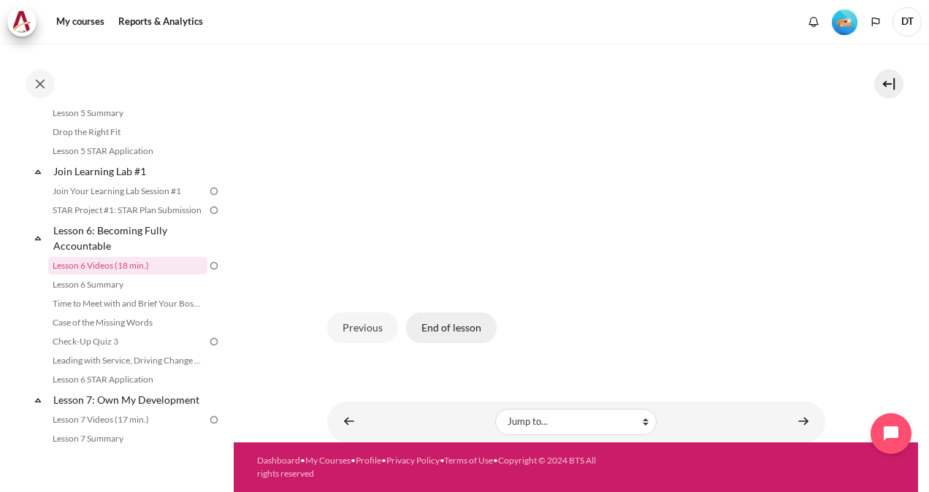
click at [483, 331] on button "End of lesson" at bounding box center [451, 328] width 91 height 31
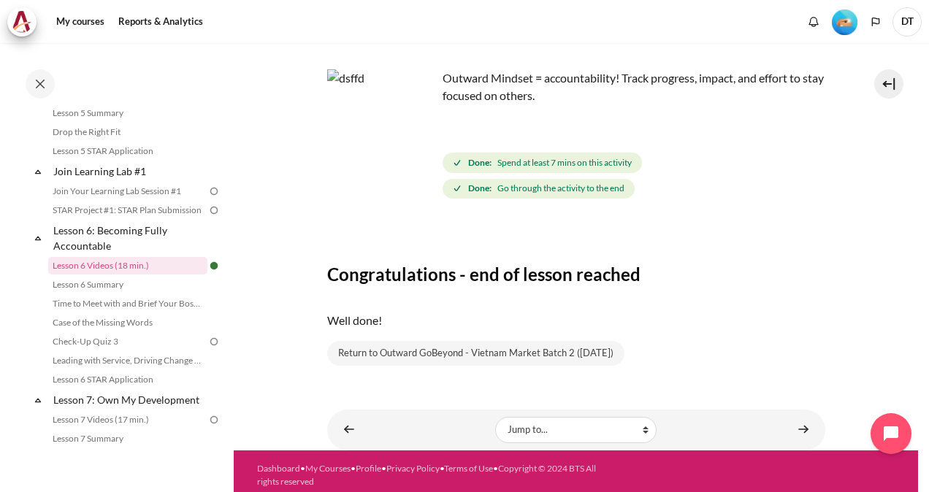
scroll to position [83, 0]
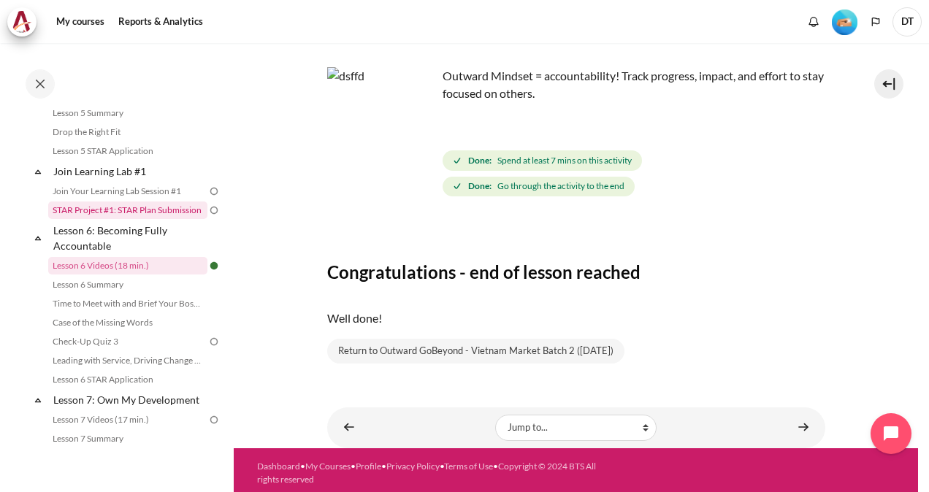
click at [120, 219] on link "STAR Project #1: STAR Plan Submission" at bounding box center [127, 211] width 159 height 18
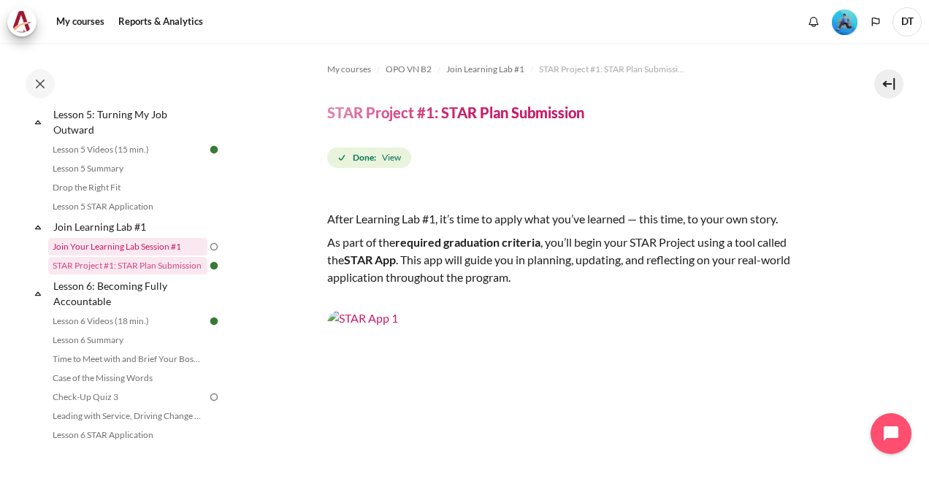
click at [156, 256] on link "Join Your Learning Lab Session #1" at bounding box center [127, 247] width 159 height 18
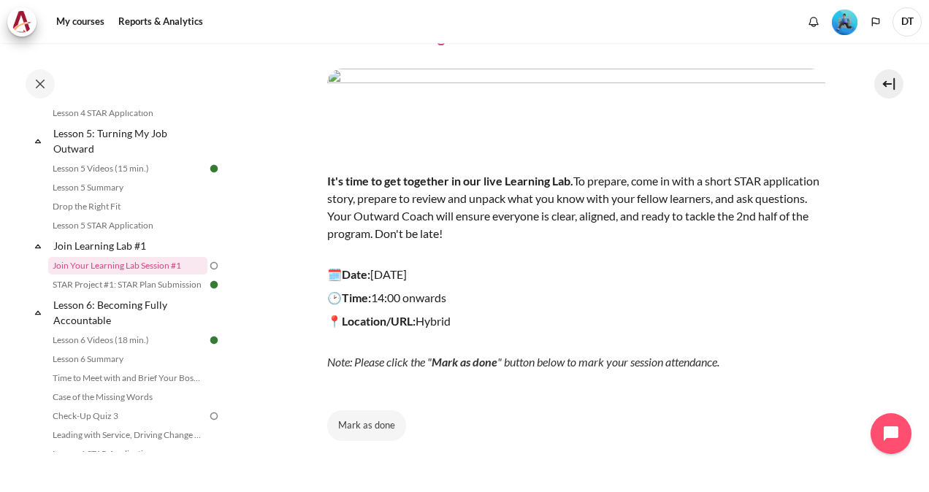
scroll to position [60, 0]
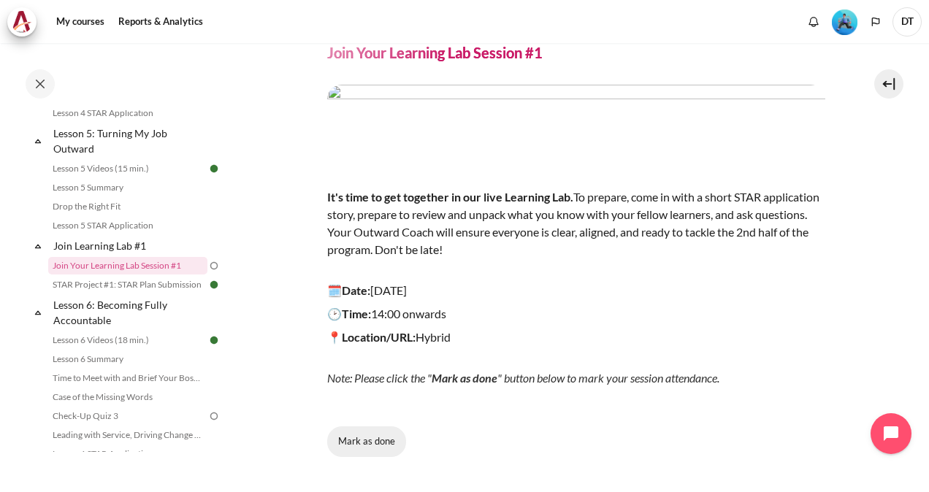
click at [375, 440] on button "Mark as done" at bounding box center [366, 442] width 79 height 31
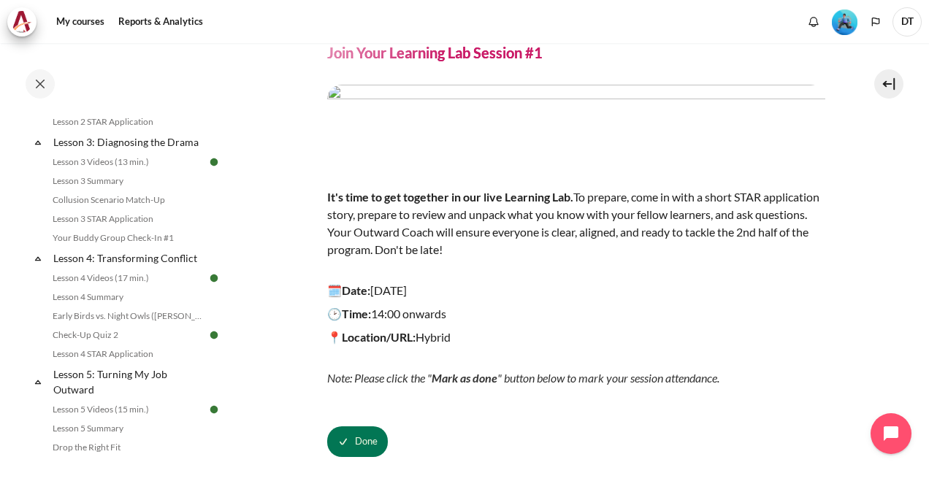
scroll to position [423, 0]
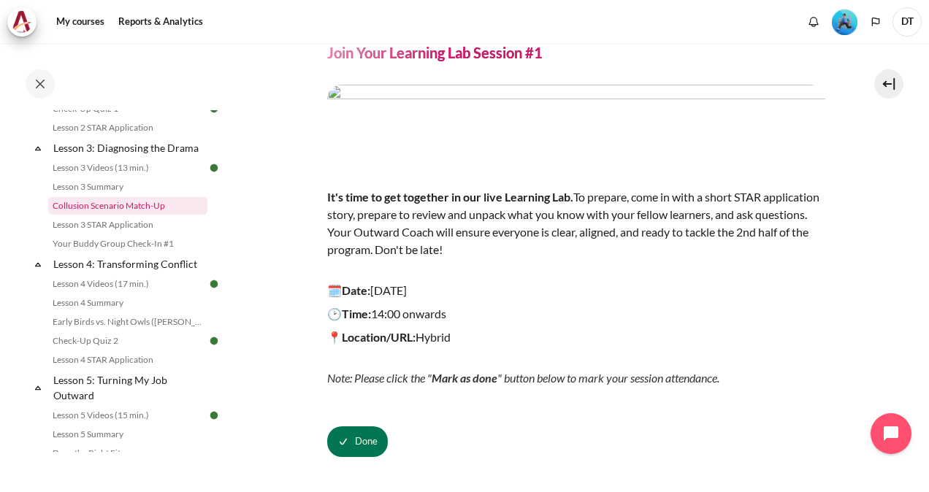
click at [117, 215] on link "Collusion Scenario Match-Up" at bounding box center [127, 206] width 159 height 18
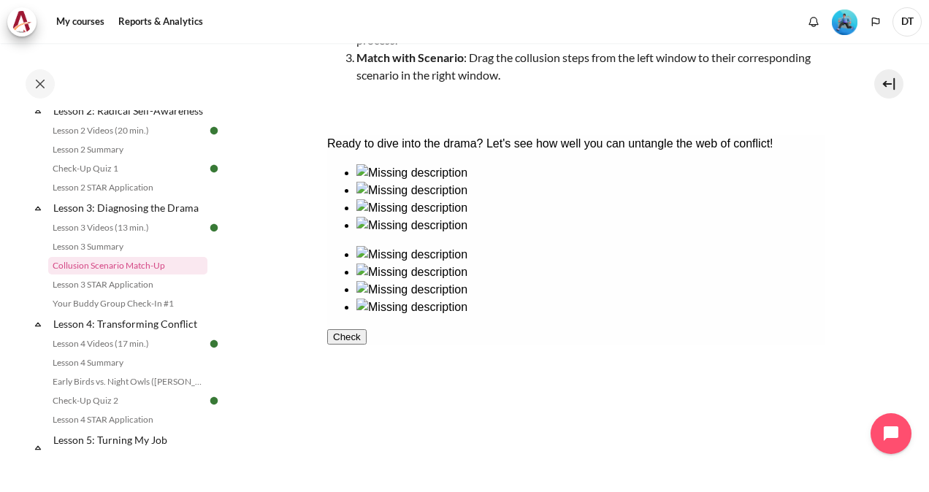
scroll to position [237, 0]
click at [600, 345] on div "Check" at bounding box center [575, 336] width 498 height 18
drag, startPoint x: 381, startPoint y: 345, endPoint x: 630, endPoint y: 247, distance: 267.6
drag, startPoint x: 492, startPoint y: 259, endPoint x: 739, endPoint y: 374, distance: 272.2
drag, startPoint x: 370, startPoint y: 230, endPoint x: 624, endPoint y: 351, distance: 281.3
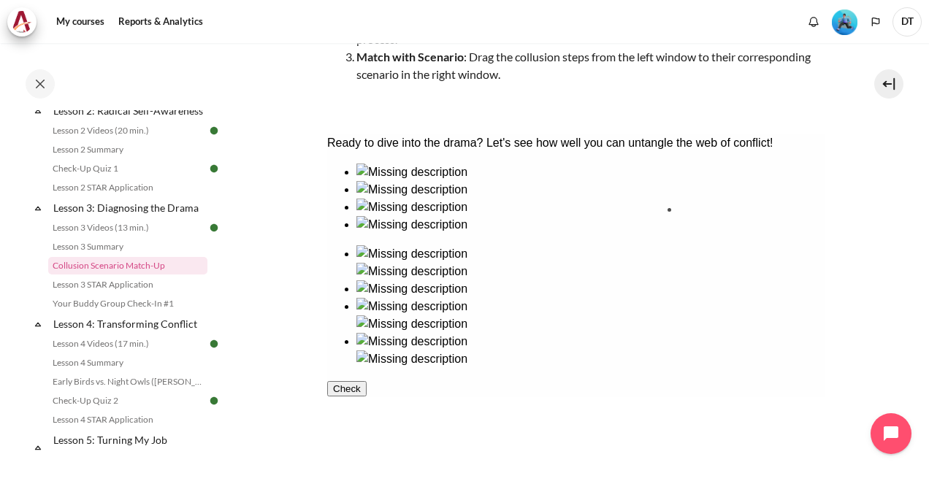
drag, startPoint x: 476, startPoint y: 352, endPoint x: 719, endPoint y: 253, distance: 261.8
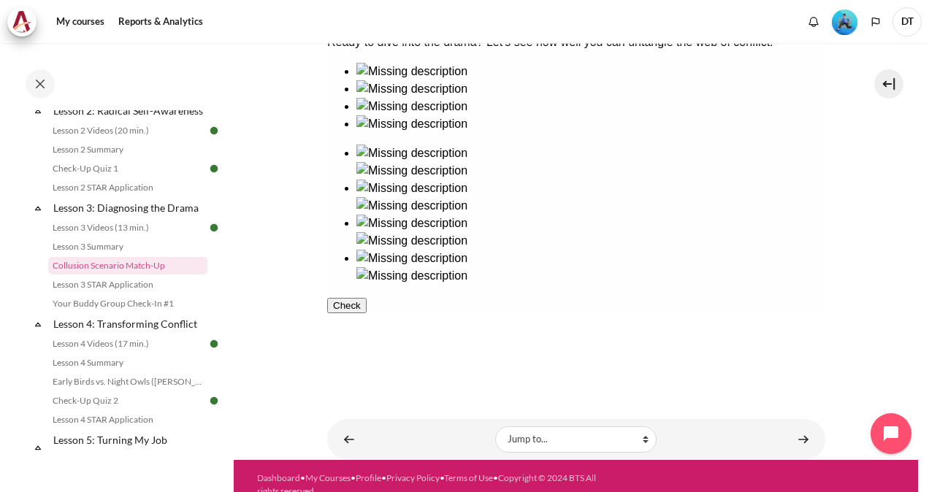
click at [366, 313] on button "Check" at bounding box center [345, 305] width 39 height 15
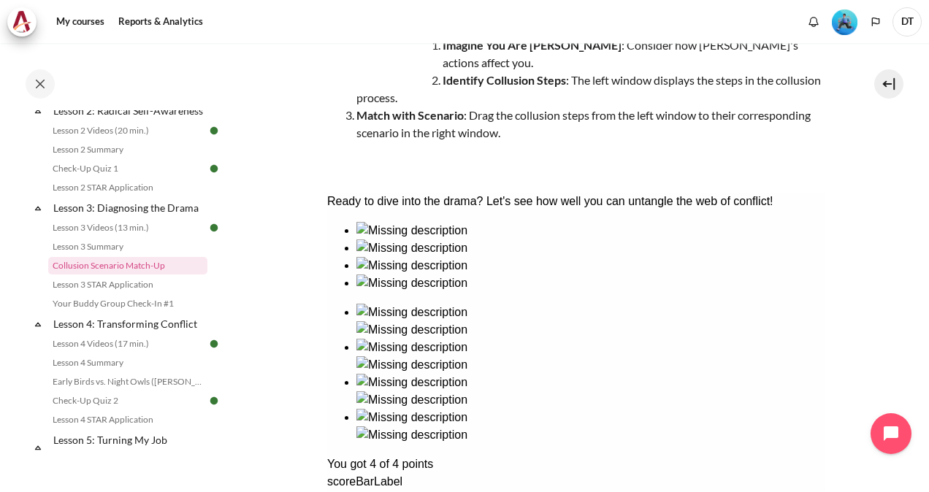
scroll to position [362, 0]
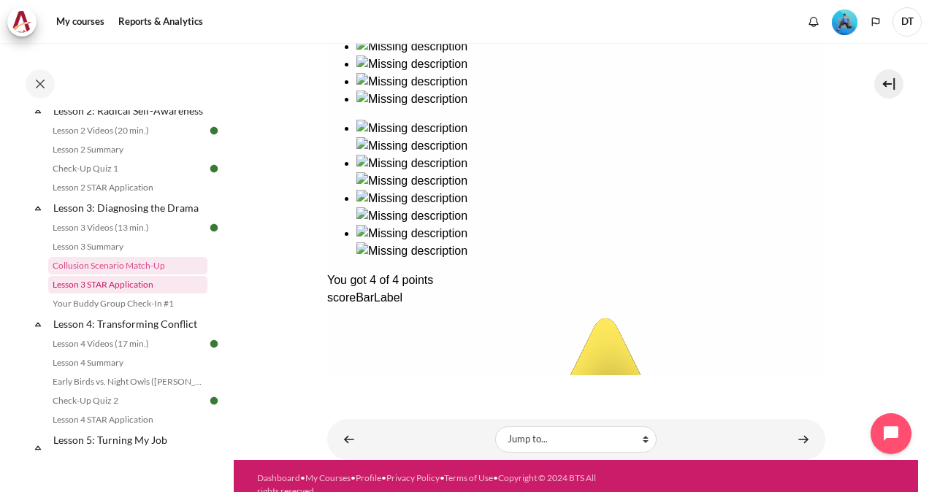
click at [100, 294] on link "Lesson 3 STAR Application" at bounding box center [127, 285] width 159 height 18
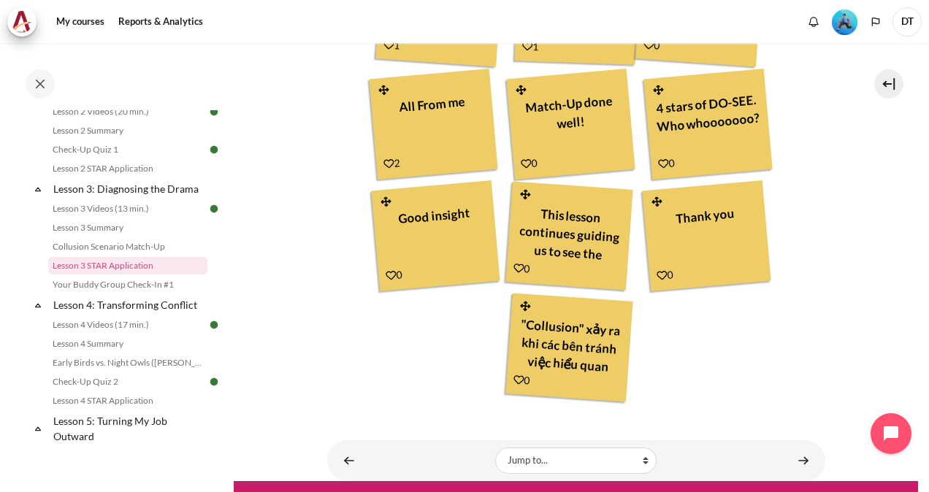
scroll to position [761, 0]
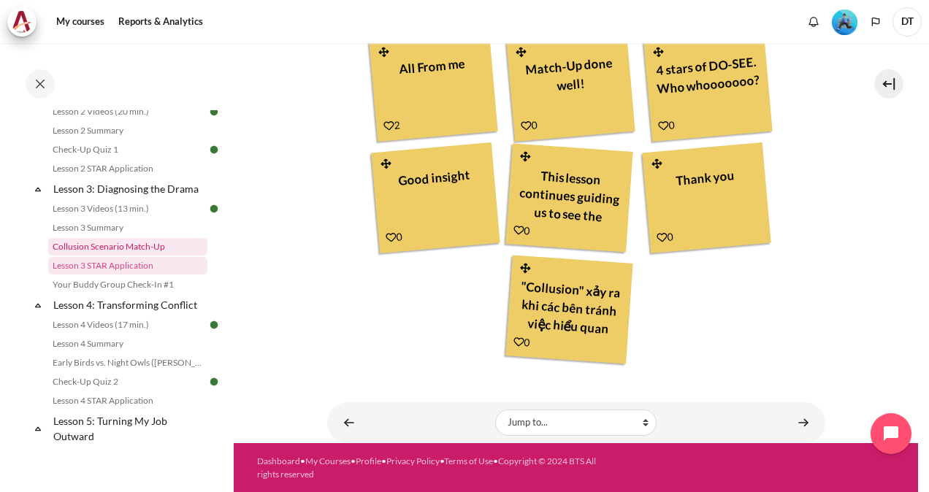
click at [105, 256] on link "Collusion Scenario Match-Up" at bounding box center [127, 247] width 159 height 18
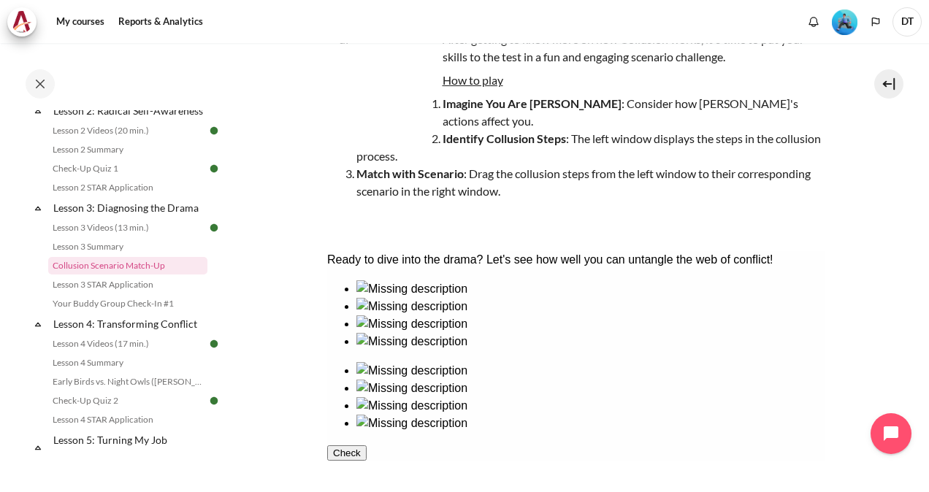
scroll to position [139, 0]
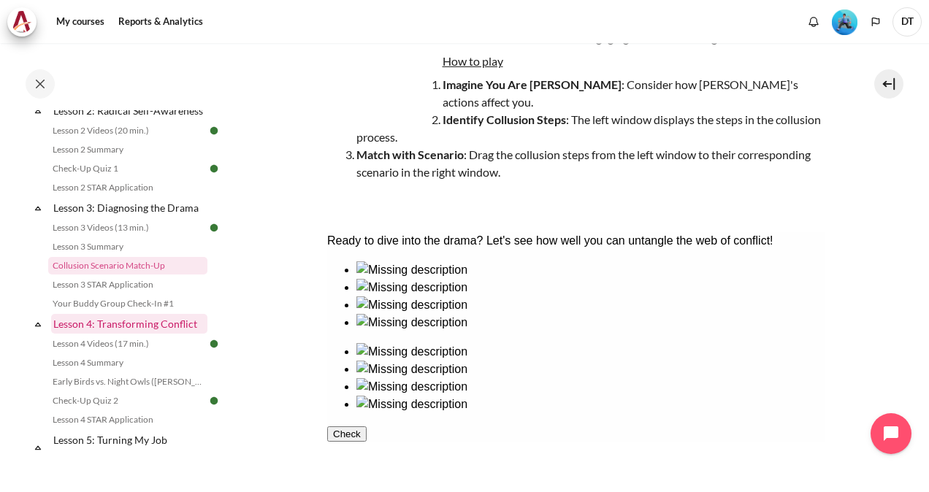
click at [129, 334] on link "Lesson 4: Transforming Conflict" at bounding box center [129, 324] width 156 height 20
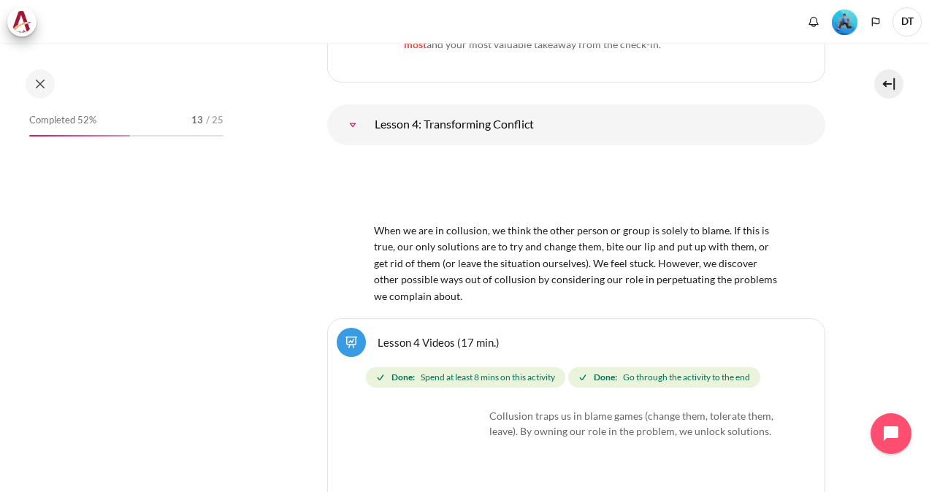
scroll to position [523, 0]
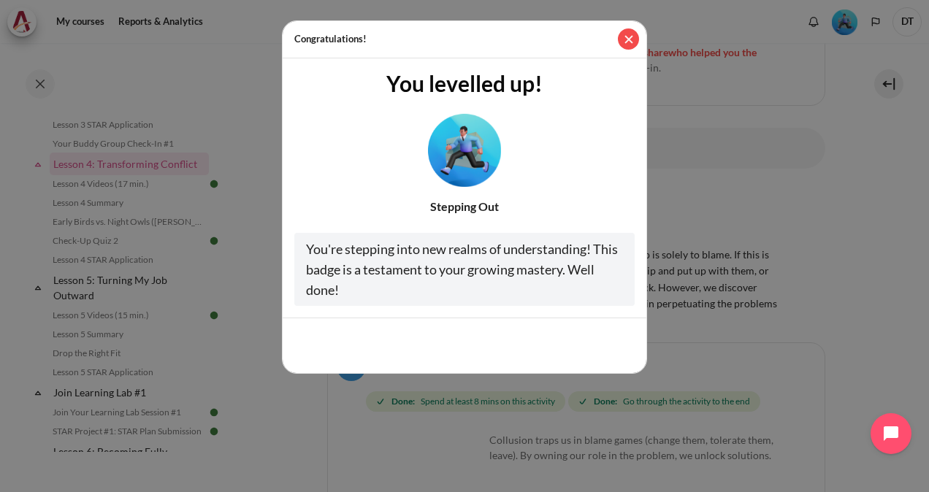
click at [632, 40] on button "Close" at bounding box center [628, 38] width 21 height 21
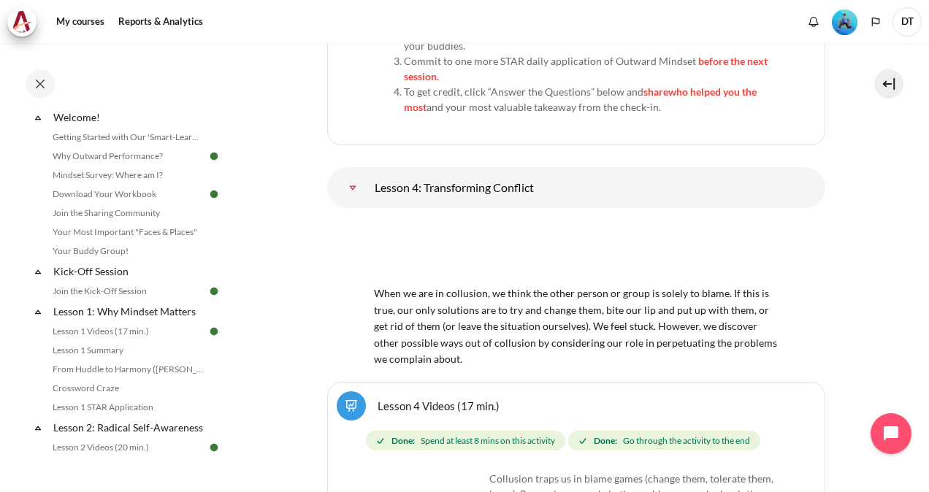
scroll to position [49, 0]
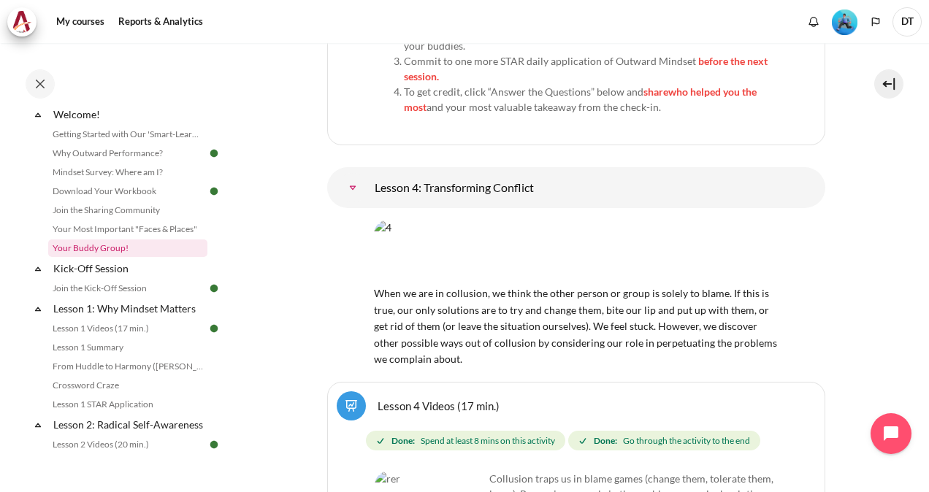
click at [91, 248] on link "Your Buddy Group!" at bounding box center [127, 249] width 159 height 18
